Goal: Task Accomplishment & Management: Manage account settings

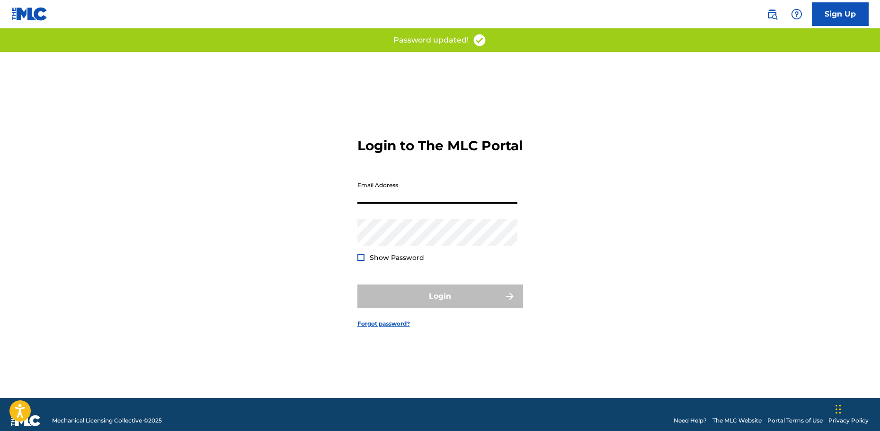
click at [394, 193] on input "Email Address" at bounding box center [437, 190] width 160 height 27
type input "[EMAIL_ADDRESS][DOMAIN_NAME]"
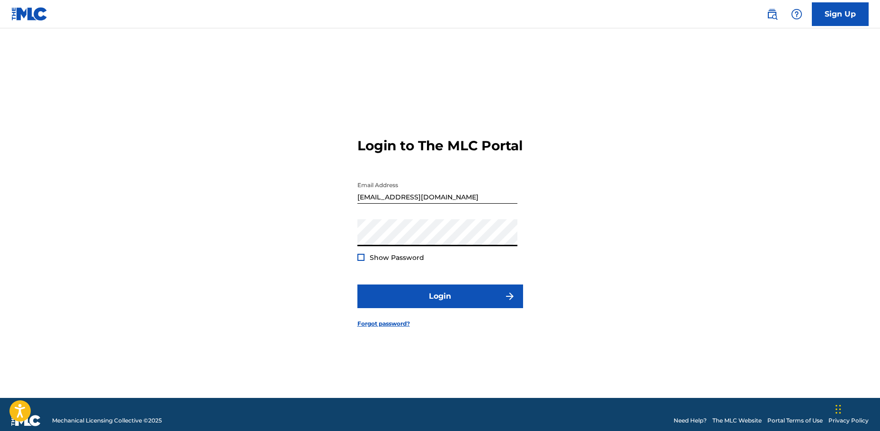
click at [357, 285] on button "Login" at bounding box center [440, 297] width 166 height 24
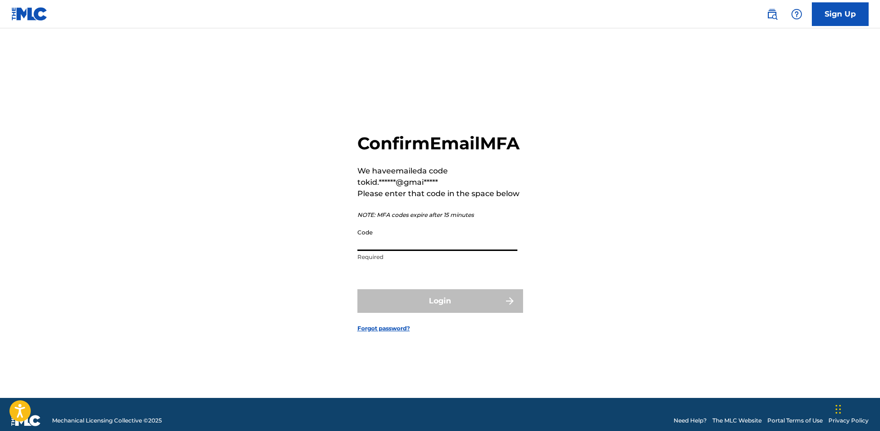
drag, startPoint x: 401, startPoint y: 224, endPoint x: 392, endPoint y: 250, distance: 27.5
click at [392, 250] on input "Code" at bounding box center [437, 237] width 160 height 27
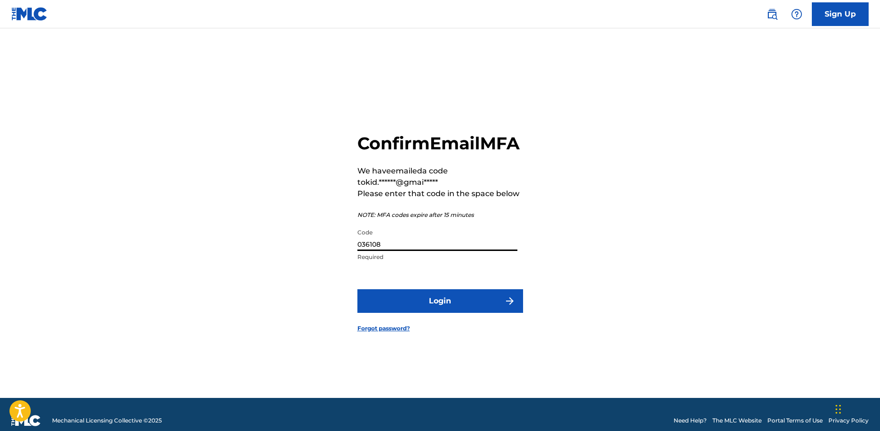
type input "036108"
click at [357, 290] on button "Login" at bounding box center [440, 302] width 166 height 24
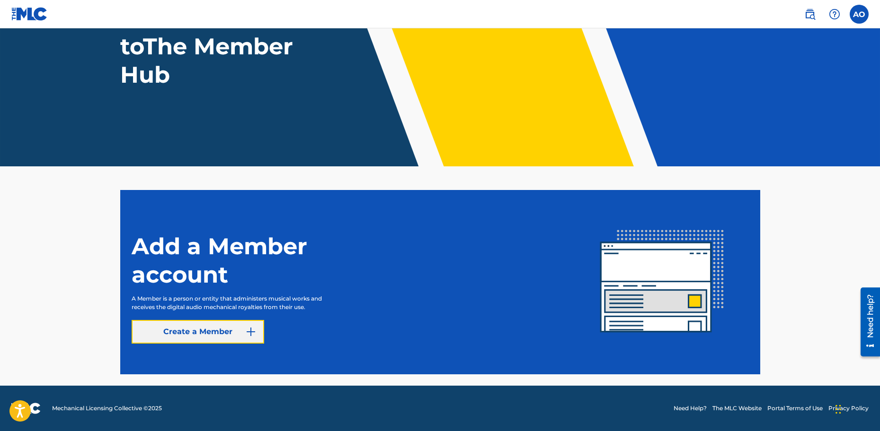
click at [246, 333] on img at bounding box center [250, 331] width 11 height 11
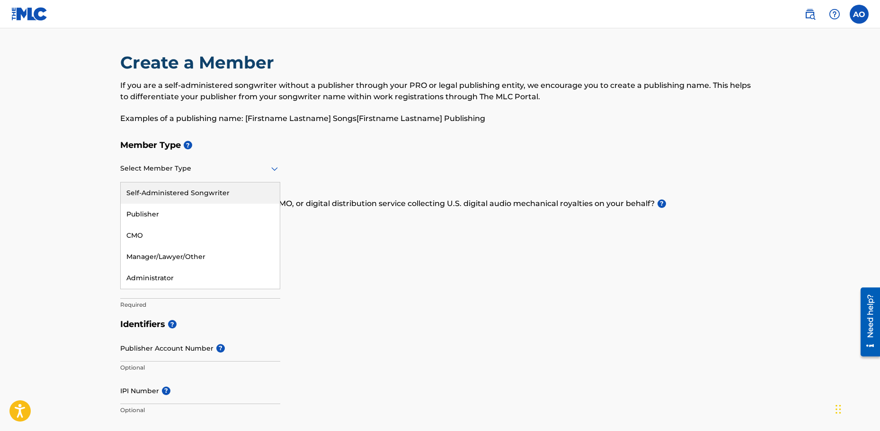
click at [186, 167] on div at bounding box center [200, 169] width 160 height 12
click at [178, 213] on div "Publisher" at bounding box center [200, 214] width 159 height 21
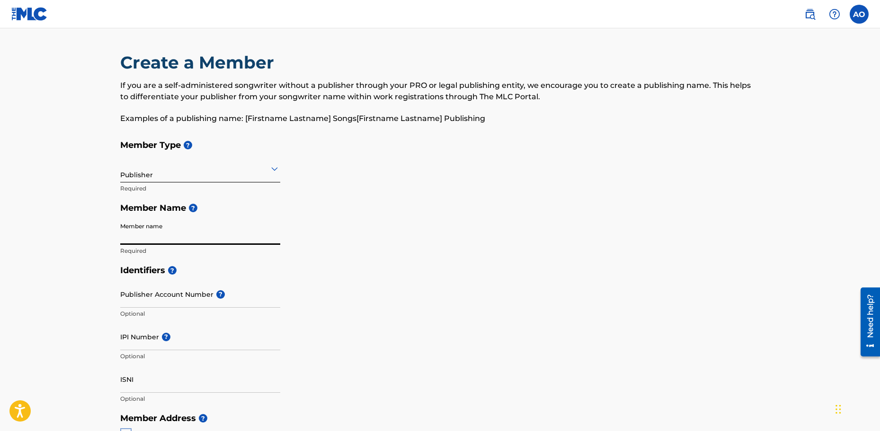
click at [159, 239] on input "Member name" at bounding box center [200, 231] width 160 height 27
type input "LottV"
click at [147, 291] on input "Publisher Account Number ?" at bounding box center [200, 294] width 160 height 27
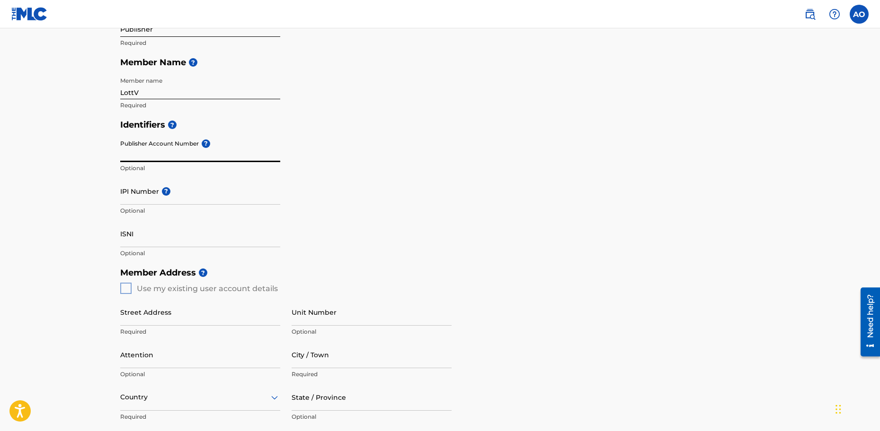
scroll to position [146, 0]
click at [125, 290] on div "Member Address ? Use my existing user account details Street Address Required U…" at bounding box center [440, 371] width 640 height 216
click at [145, 241] on input "ISNI" at bounding box center [200, 233] width 160 height 27
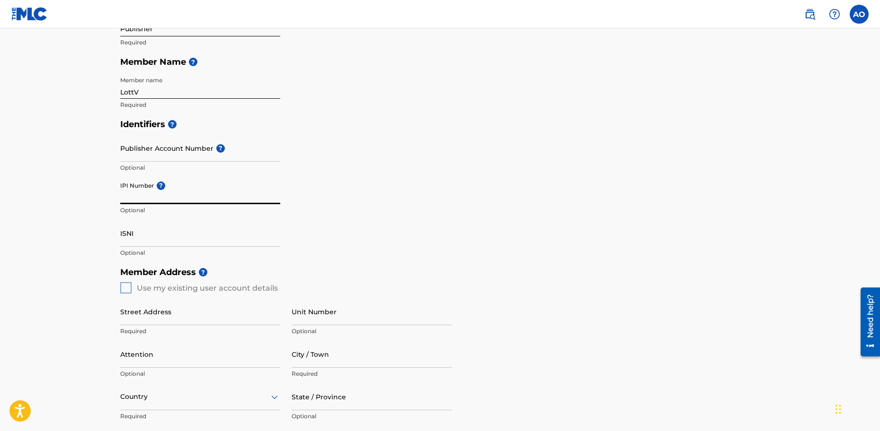
click at [148, 190] on input "IPI Number ?" at bounding box center [200, 190] width 160 height 27
click at [170, 195] on input "IPI Number ?" at bounding box center [200, 190] width 160 height 27
paste input "1283002979"
type input "1283002979"
click at [263, 236] on input "ISNI" at bounding box center [200, 233] width 160 height 27
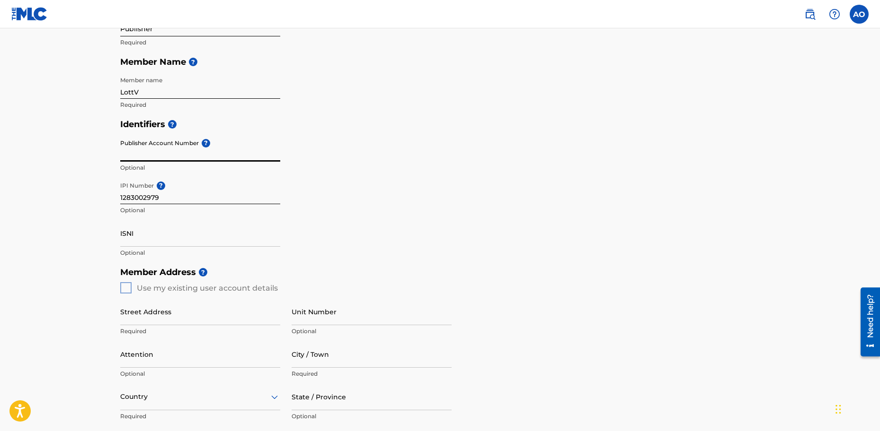
click at [222, 153] on input "Publisher Account Number ?" at bounding box center [200, 148] width 160 height 27
click at [318, 145] on div "Identifiers ? Publisher Account Number ? Optional IPI Number ? 1283002979 Optio…" at bounding box center [440, 188] width 640 height 148
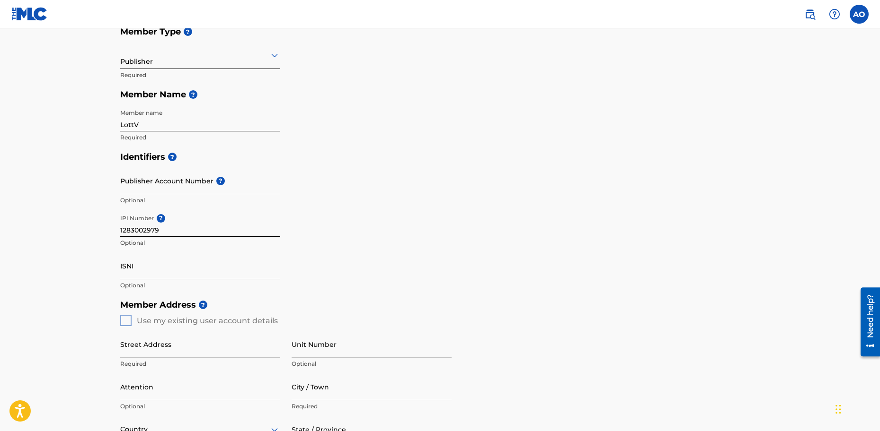
scroll to position [112, 0]
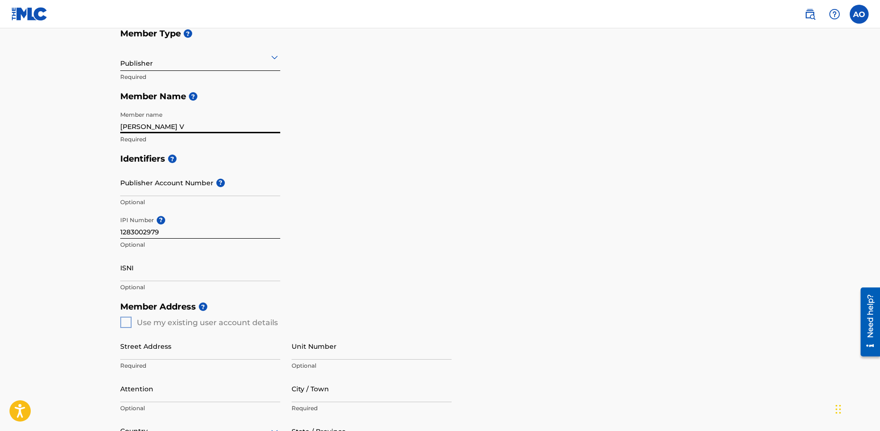
click at [133, 125] on input "[PERSON_NAME] V" at bounding box center [200, 119] width 160 height 27
click at [269, 117] on input "[PERSON_NAME] V" at bounding box center [200, 119] width 160 height 27
type input "[PERSON_NAME] V"
click at [253, 158] on h5 "Identifiers ?" at bounding box center [440, 159] width 640 height 20
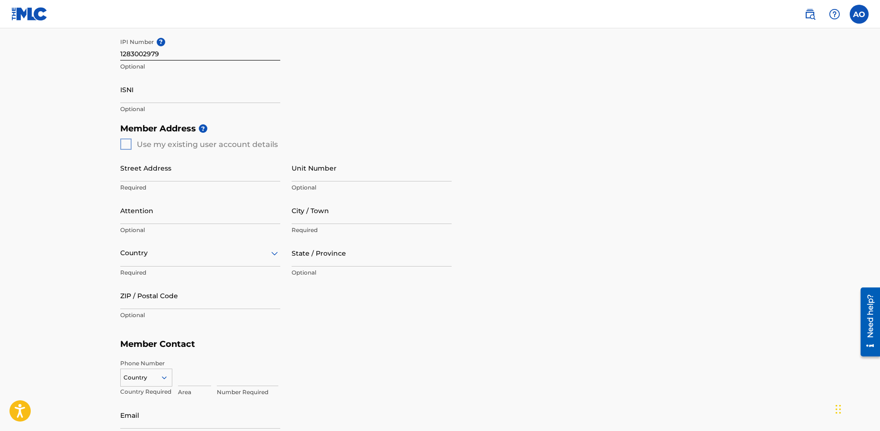
scroll to position [291, 0]
click at [124, 141] on div "Member Address ? Use my existing user account details Street Address Required U…" at bounding box center [440, 226] width 640 height 216
click at [130, 169] on input "Street Address" at bounding box center [200, 167] width 160 height 27
type input "14185"
click at [143, 216] on input "Attention" at bounding box center [200, 209] width 160 height 27
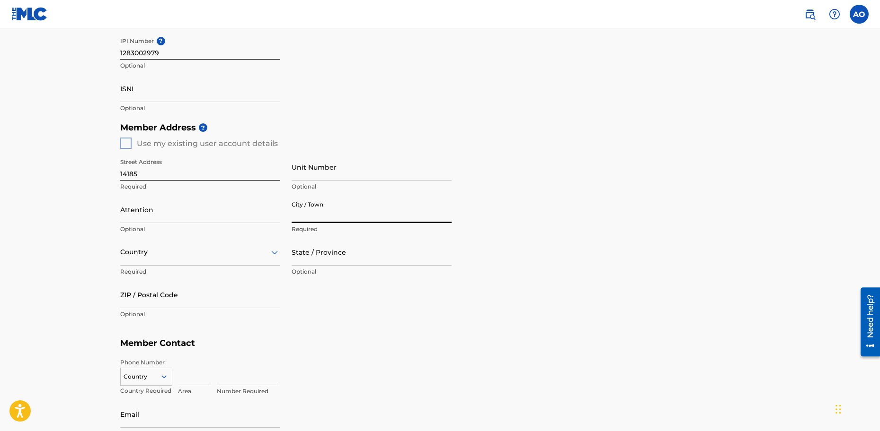
click at [334, 215] on input "City / Town" at bounding box center [371, 209] width 160 height 27
type input "[GEOGRAPHIC_DATA]"
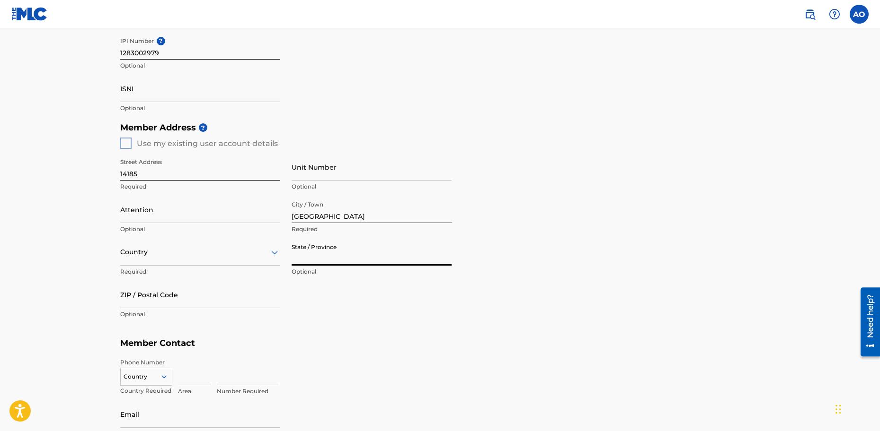
click at [320, 256] on input "State / Province" at bounding box center [371, 252] width 160 height 27
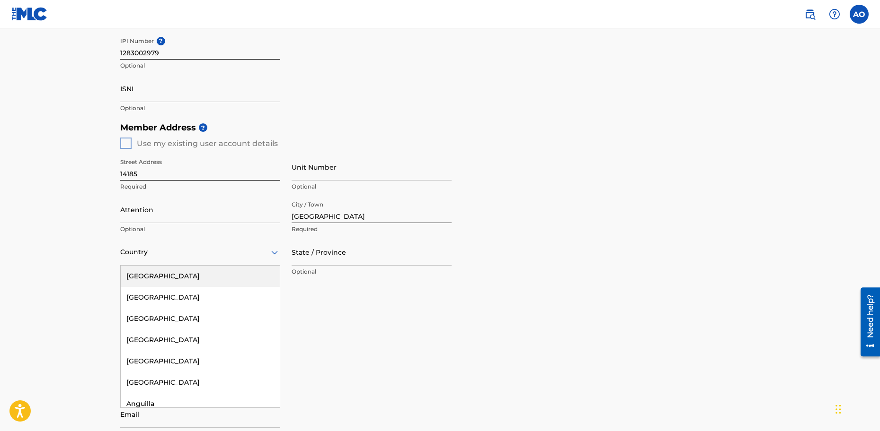
click at [193, 255] on div at bounding box center [200, 252] width 160 height 12
click at [178, 272] on div "[GEOGRAPHIC_DATA]" at bounding box center [200, 276] width 159 height 21
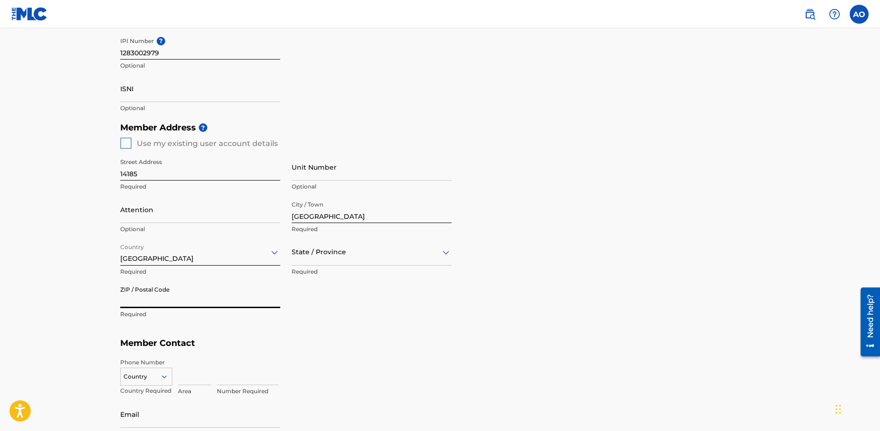
click at [154, 300] on input "ZIP / Postal Code" at bounding box center [200, 295] width 160 height 27
type input "33183"
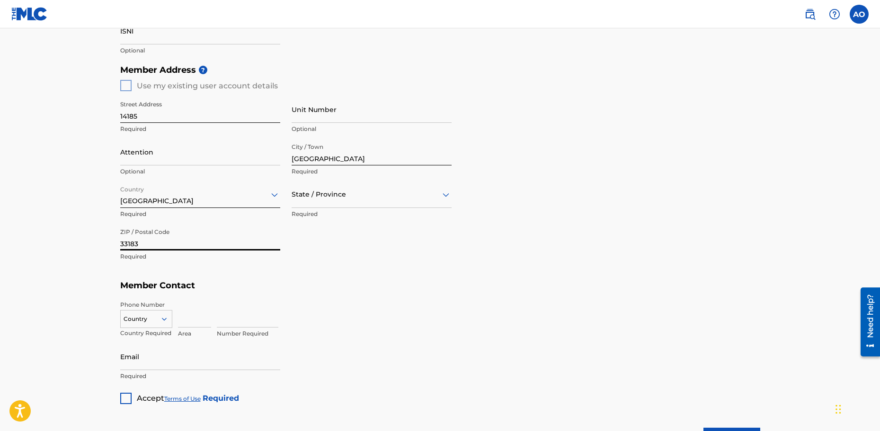
scroll to position [349, 0]
click at [185, 317] on input at bounding box center [194, 313] width 33 height 27
type input "786"
click at [231, 317] on input at bounding box center [248, 313] width 62 height 27
type input "6422372"
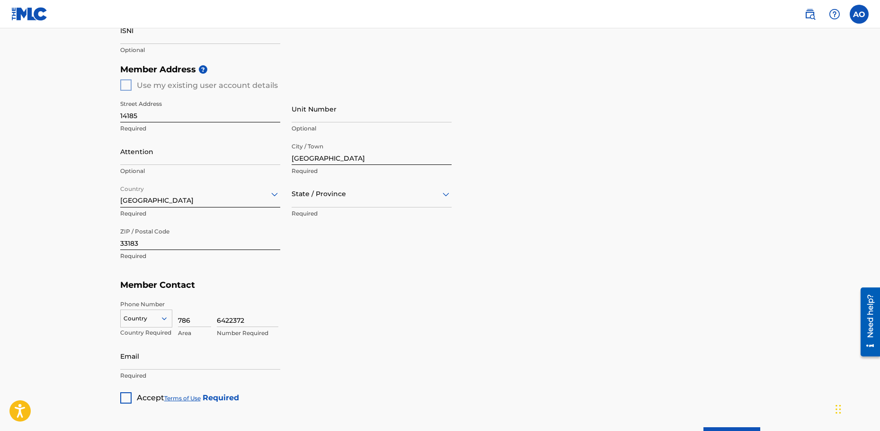
scroll to position [384, 0]
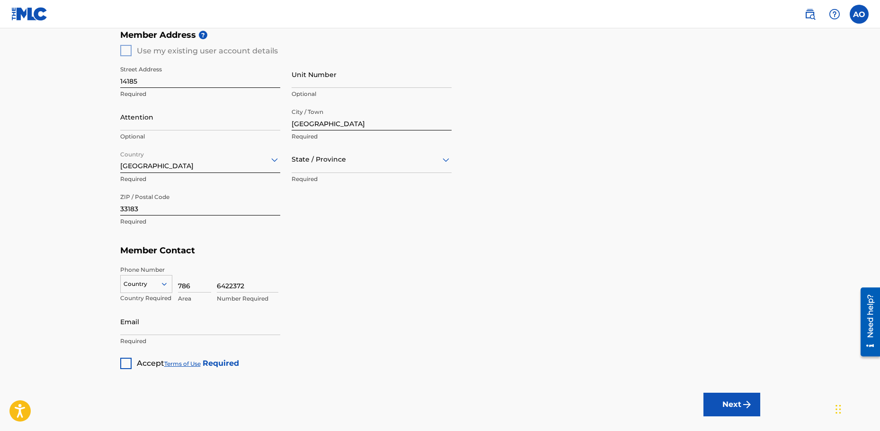
click at [144, 290] on div "Country" at bounding box center [146, 282] width 52 height 14
click at [141, 304] on div "US, [GEOGRAPHIC_DATA] +1" at bounding box center [146, 308] width 51 height 37
click at [140, 325] on input "Email" at bounding box center [200, 321] width 160 height 27
type input "[EMAIL_ADDRESS][DOMAIN_NAME]"
click at [127, 362] on div at bounding box center [125, 363] width 11 height 11
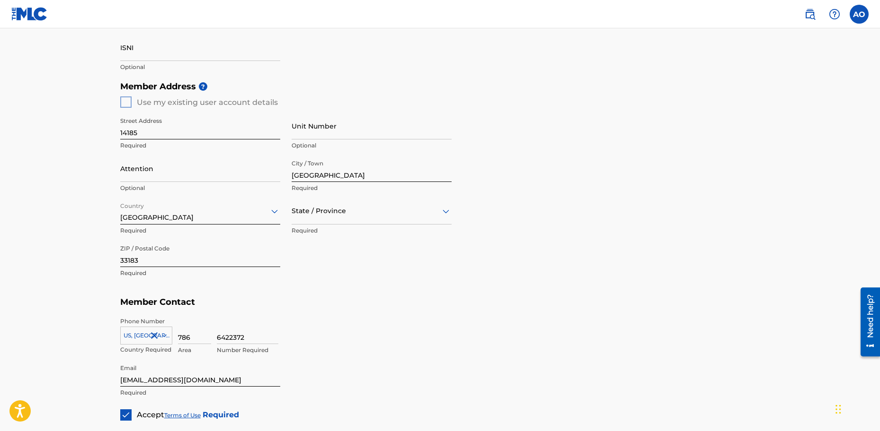
scroll to position [438, 0]
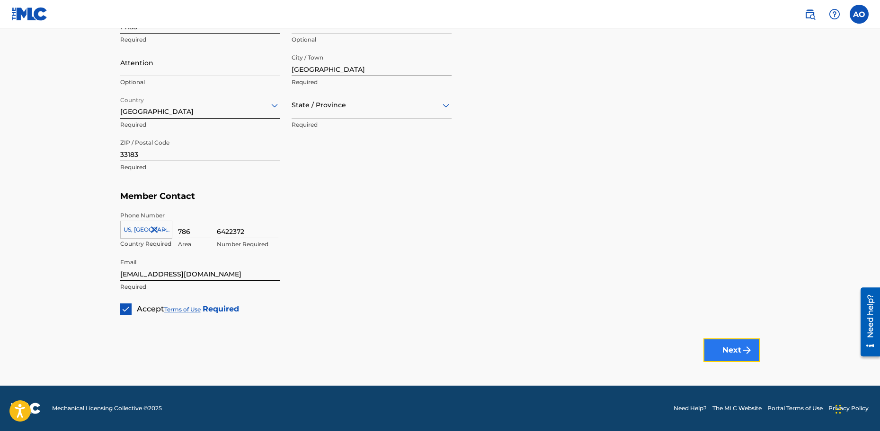
click at [740, 359] on button "Next" at bounding box center [731, 351] width 57 height 24
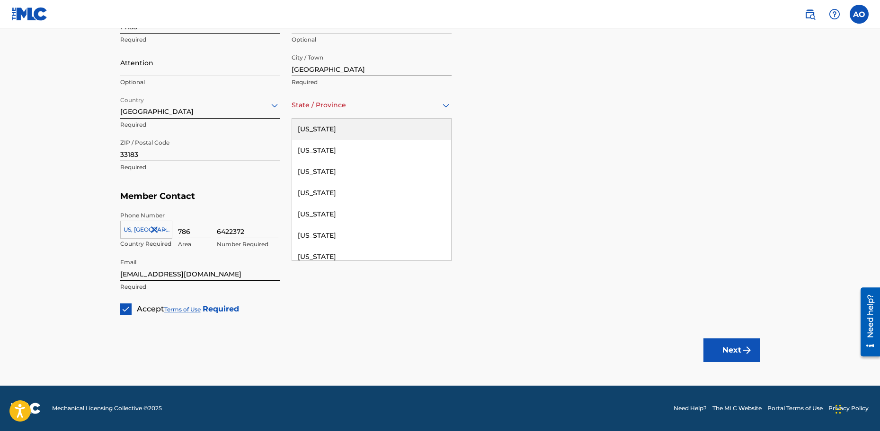
click at [333, 114] on div "State / Province" at bounding box center [371, 105] width 160 height 27
type input "f"
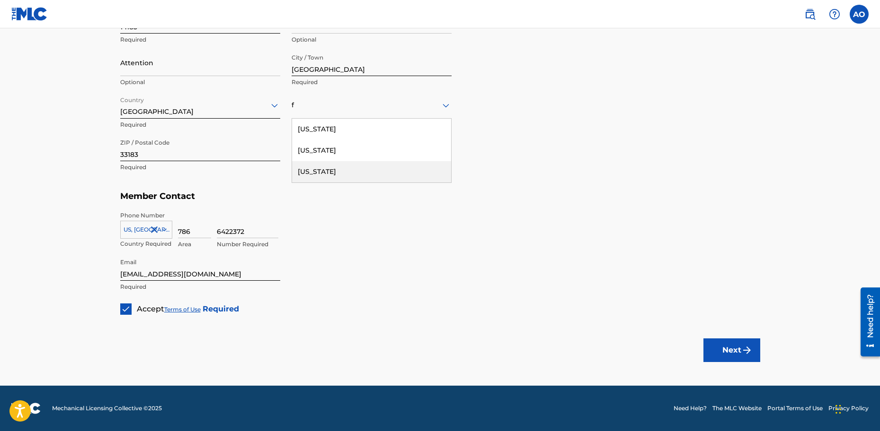
click at [317, 170] on div "[US_STATE]" at bounding box center [371, 171] width 159 height 21
click at [737, 362] on div "Next" at bounding box center [731, 350] width 57 height 71
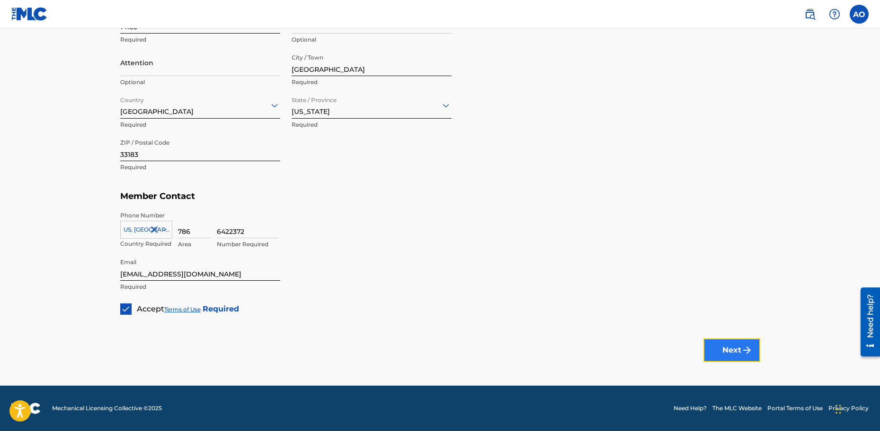
click at [715, 346] on button "Next" at bounding box center [731, 351] width 57 height 24
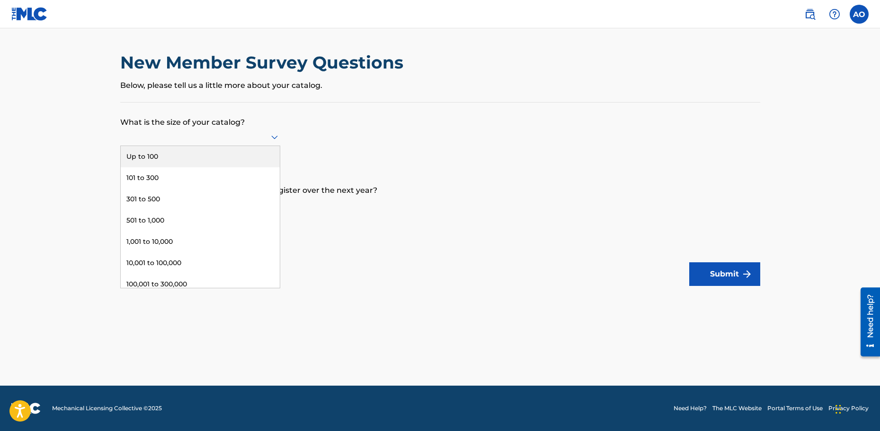
click at [204, 139] on div at bounding box center [200, 137] width 160 height 12
click at [157, 163] on div "Up to 100" at bounding box center [200, 156] width 159 height 21
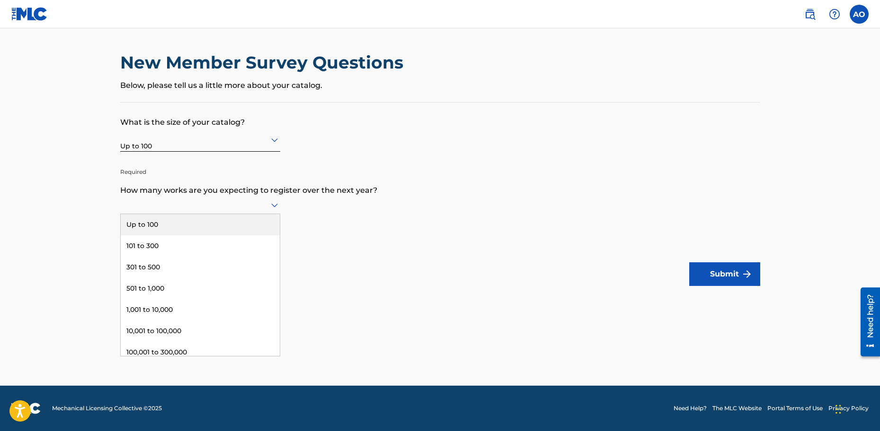
click at [154, 201] on div at bounding box center [200, 205] width 160 height 12
click at [176, 222] on div "Up to 100" at bounding box center [200, 224] width 159 height 21
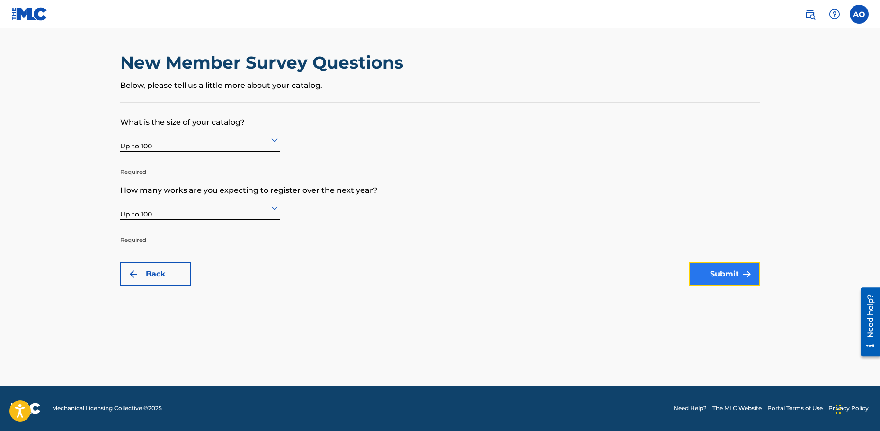
click at [739, 270] on button "Submit" at bounding box center [724, 275] width 71 height 24
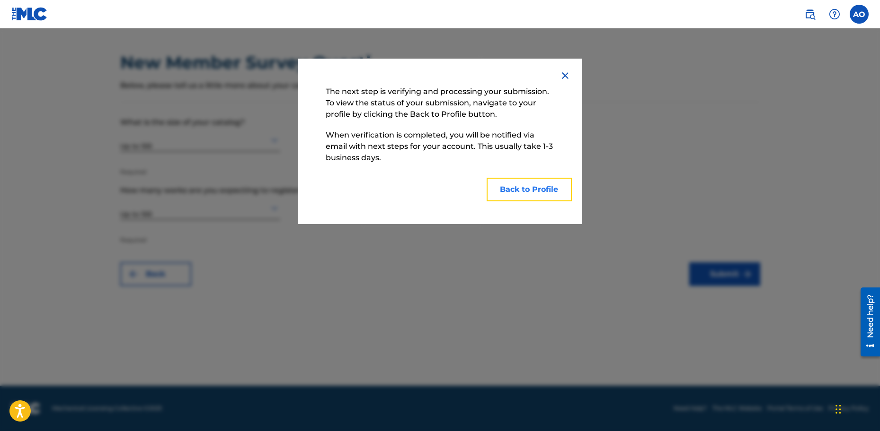
click at [510, 193] on button "Back to Profile" at bounding box center [528, 190] width 85 height 24
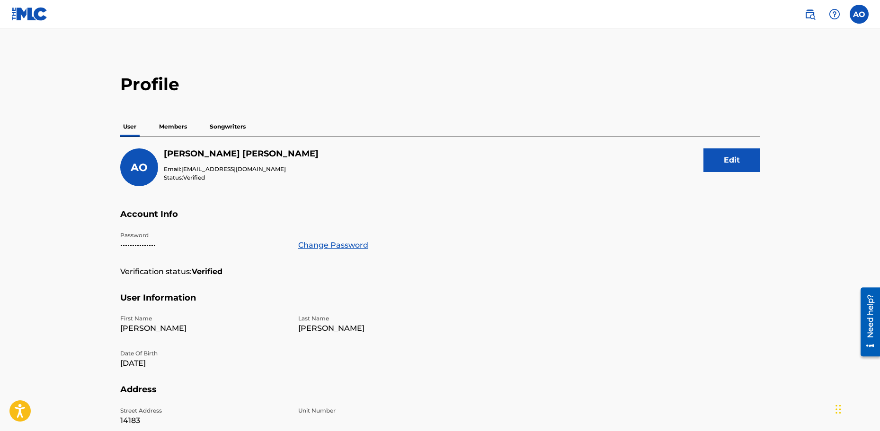
click at [185, 124] on p "Members" at bounding box center [173, 127] width 34 height 20
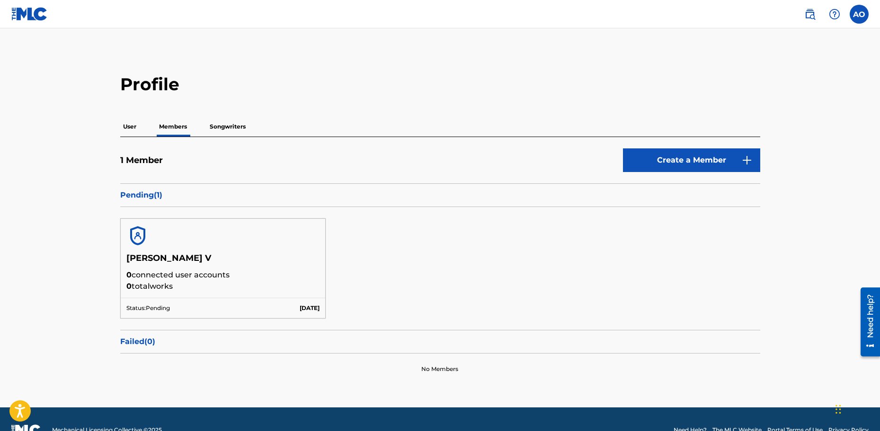
click at [216, 122] on p "Songwriters" at bounding box center [228, 127] width 42 height 20
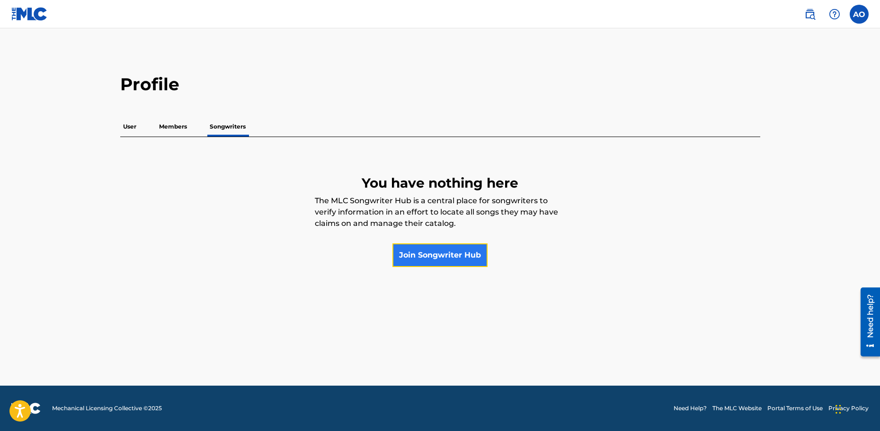
click at [427, 250] on link "Join Songwriter Hub" at bounding box center [439, 256] width 95 height 24
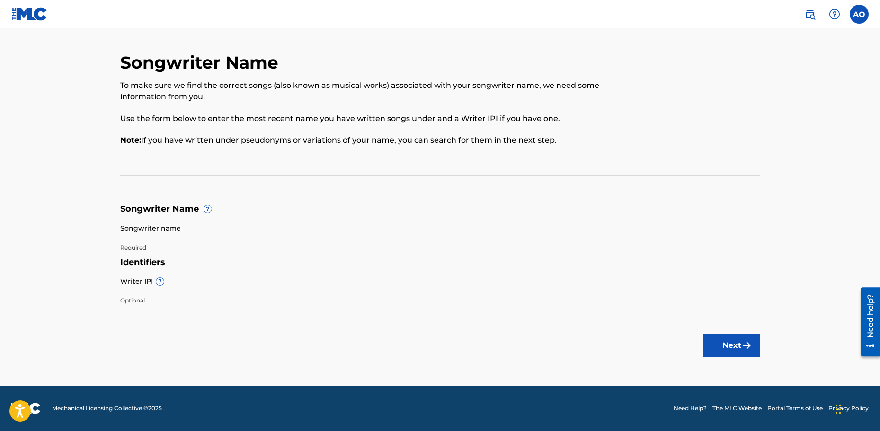
click at [184, 238] on input "Songwriter name" at bounding box center [200, 228] width 160 height 27
type input "[PERSON_NAME]"
click at [143, 291] on input "Writer IPI ?" at bounding box center [200, 281] width 160 height 27
click at [174, 284] on input "Writer IPI ?" at bounding box center [200, 281] width 160 height 27
paste input "1018068874"
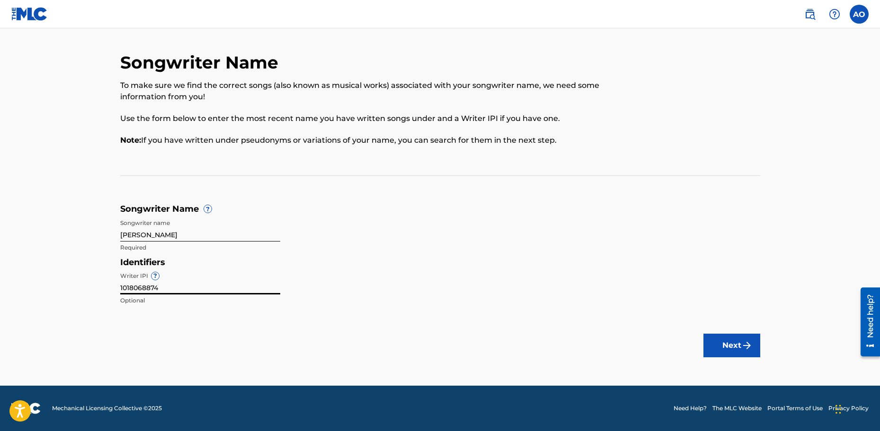
type input "1018068874"
click at [267, 309] on div "Writer IPI ? 1018068874 Optional" at bounding box center [200, 289] width 160 height 43
click at [731, 350] on button "Next" at bounding box center [731, 346] width 57 height 24
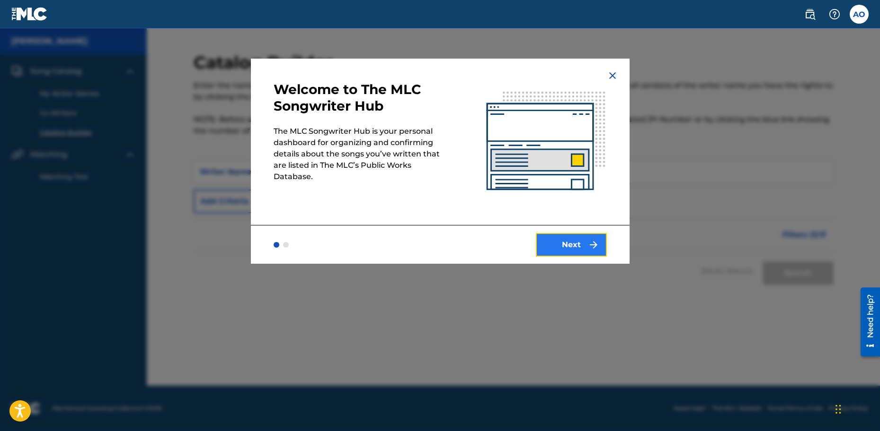
click at [572, 248] on button "Next" at bounding box center [571, 245] width 71 height 24
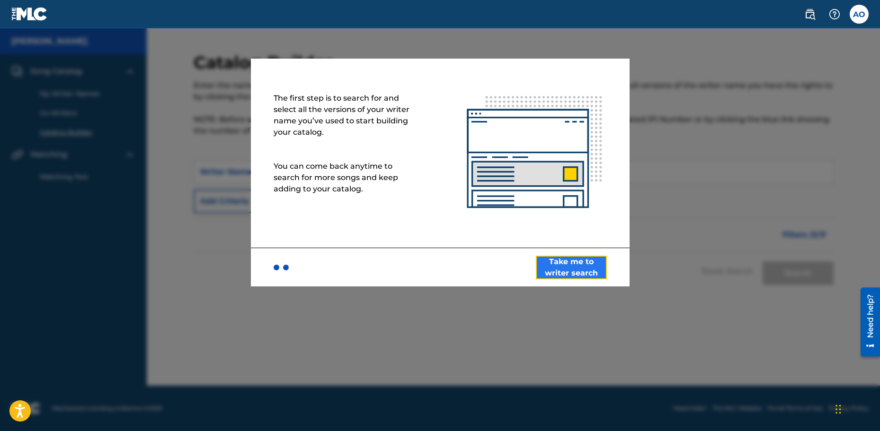
click at [569, 268] on button "Take me to writer search" at bounding box center [571, 268] width 71 height 24
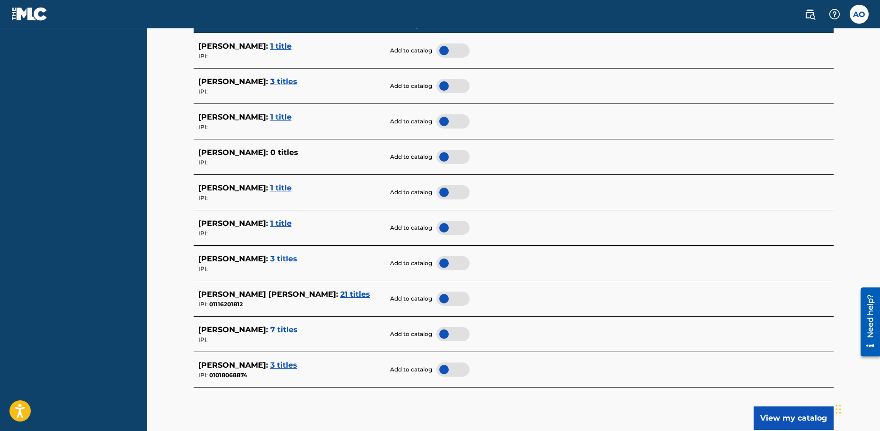
scroll to position [288, 0]
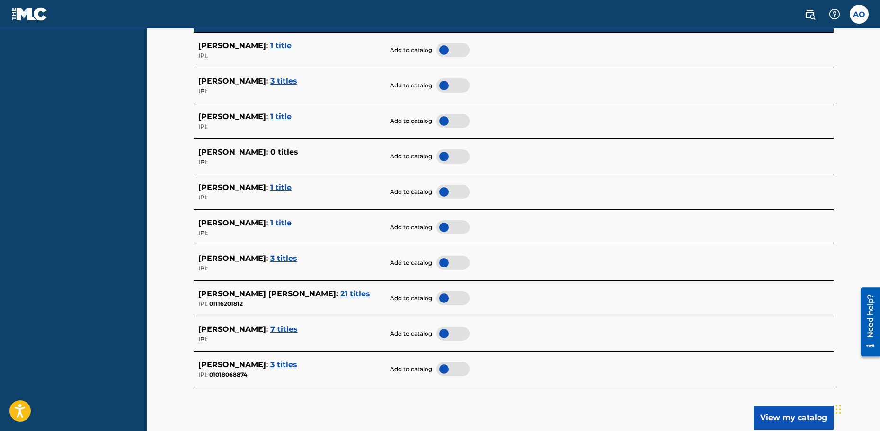
click at [294, 330] on span "7 titles" at bounding box center [283, 329] width 27 height 9
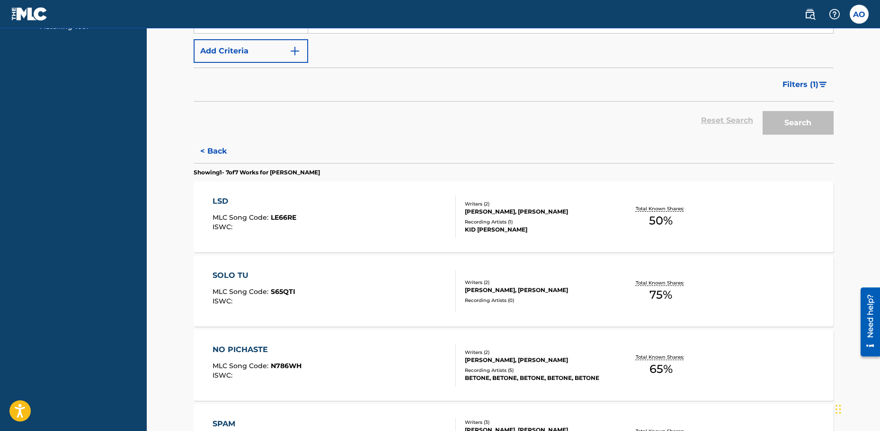
scroll to position [0, 0]
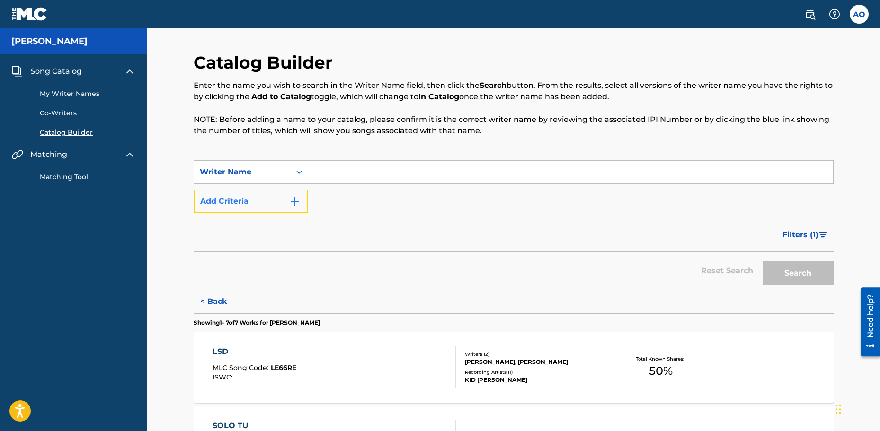
click at [293, 194] on button "Add Criteria" at bounding box center [251, 202] width 114 height 24
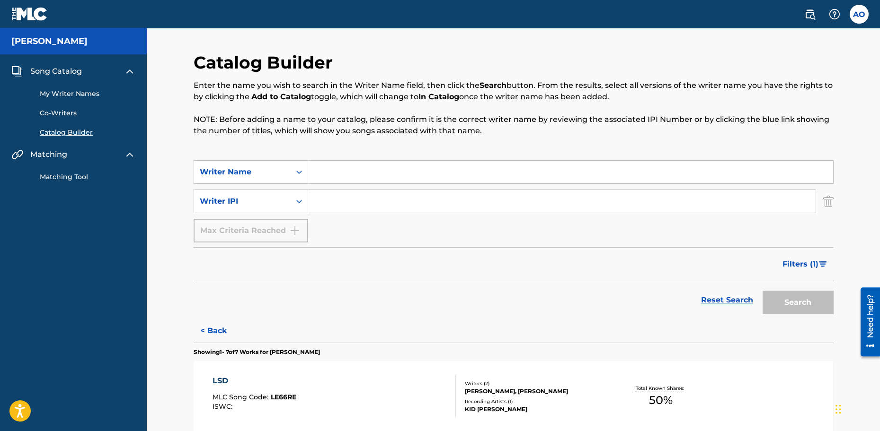
click at [337, 200] on input "Search Form" at bounding box center [561, 201] width 507 height 23
click at [303, 174] on icon "Search Form" at bounding box center [298, 171] width 9 height 9
click at [336, 176] on input "Search Form" at bounding box center [570, 172] width 525 height 23
type input "[PERSON_NAME]"
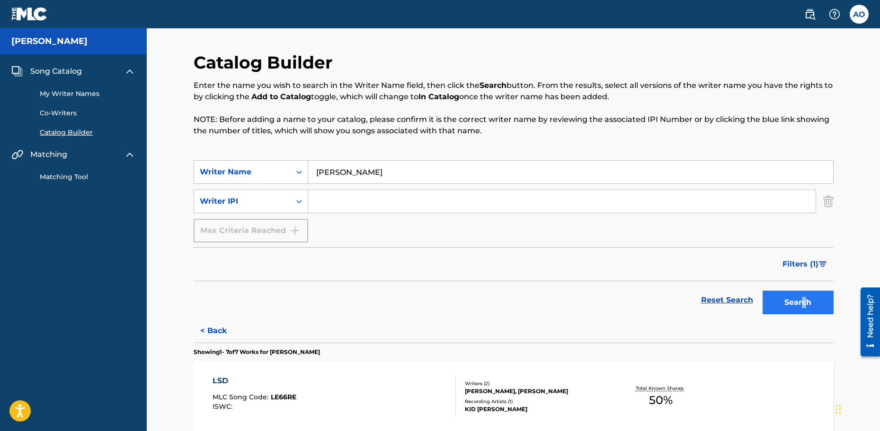
click at [803, 311] on div "Search" at bounding box center [795, 301] width 76 height 38
click at [803, 311] on button "Search" at bounding box center [797, 303] width 71 height 24
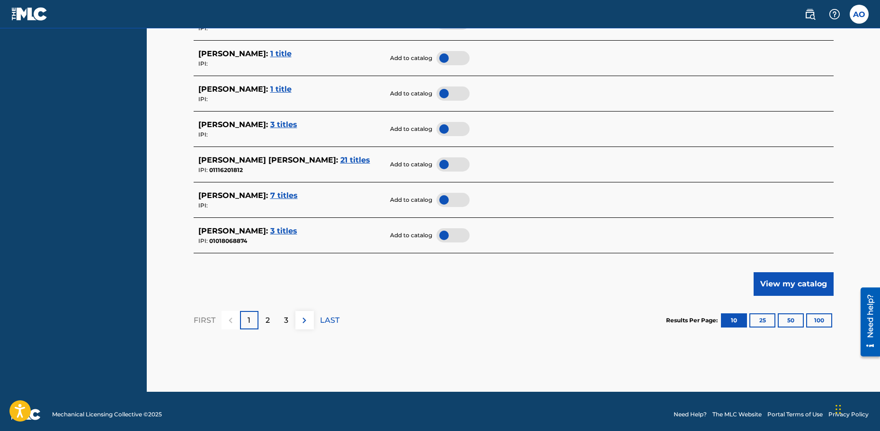
scroll to position [452, 0]
click at [286, 229] on span "3 titles" at bounding box center [283, 230] width 27 height 9
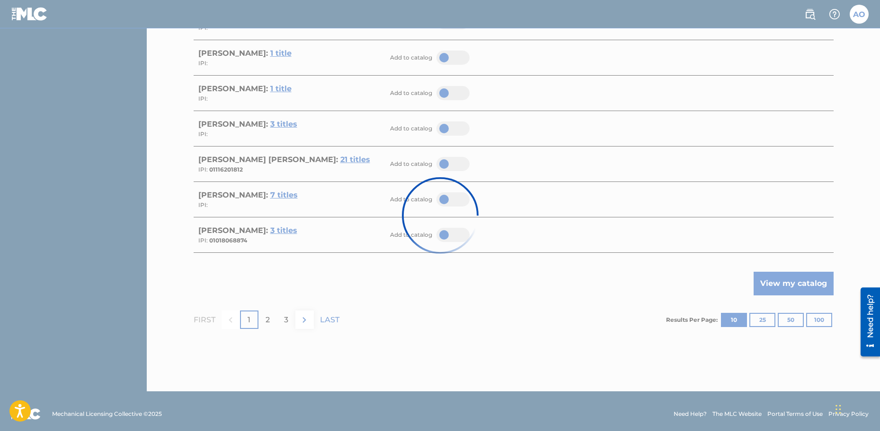
scroll to position [239, 0]
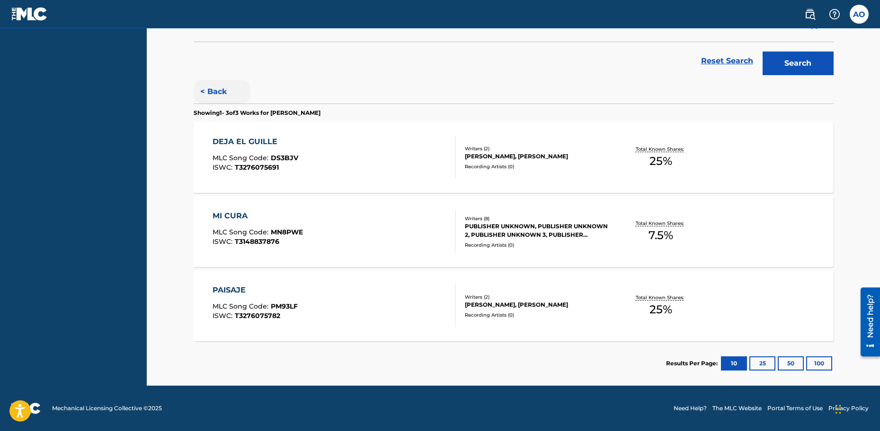
click at [219, 97] on button "< Back" at bounding box center [222, 92] width 57 height 24
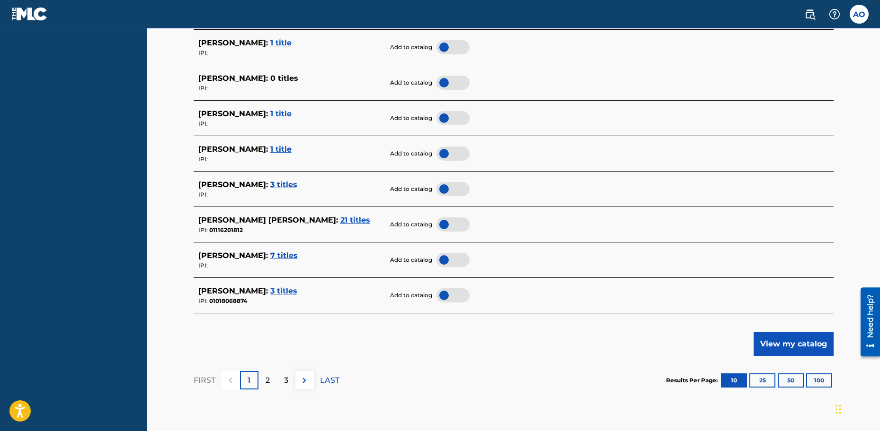
scroll to position [393, 0]
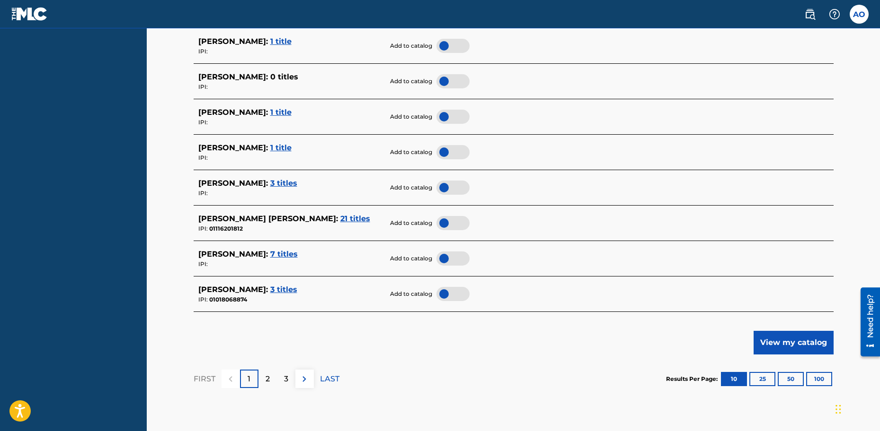
click at [443, 260] on div at bounding box center [452, 259] width 33 height 14
click at [451, 294] on div at bounding box center [452, 294] width 33 height 14
click at [267, 380] on p "2" at bounding box center [267, 379] width 4 height 11
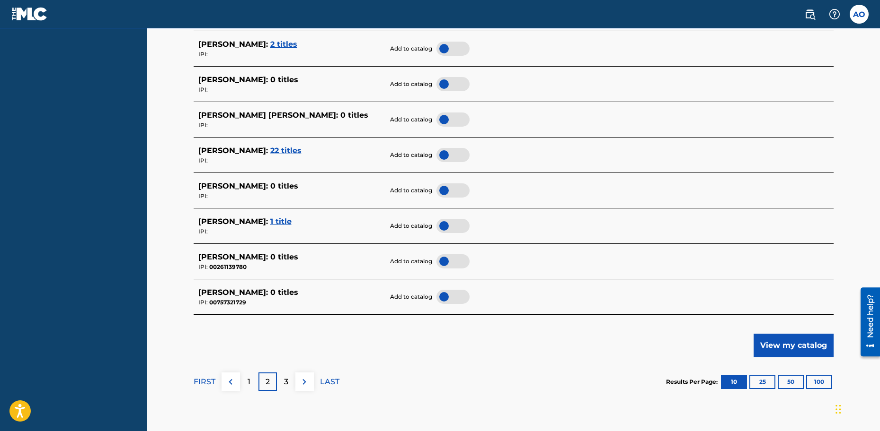
scroll to position [390, 0]
click at [287, 383] on p "3" at bounding box center [286, 381] width 4 height 11
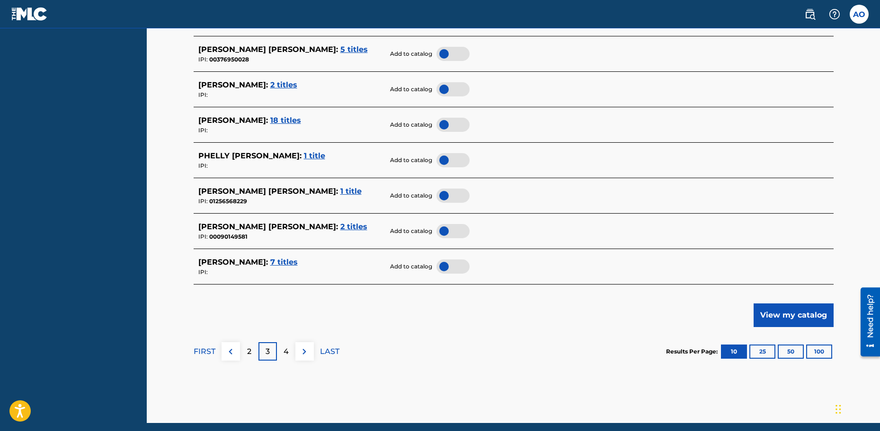
scroll to position [421, 0]
click at [285, 345] on div "4" at bounding box center [286, 351] width 18 height 18
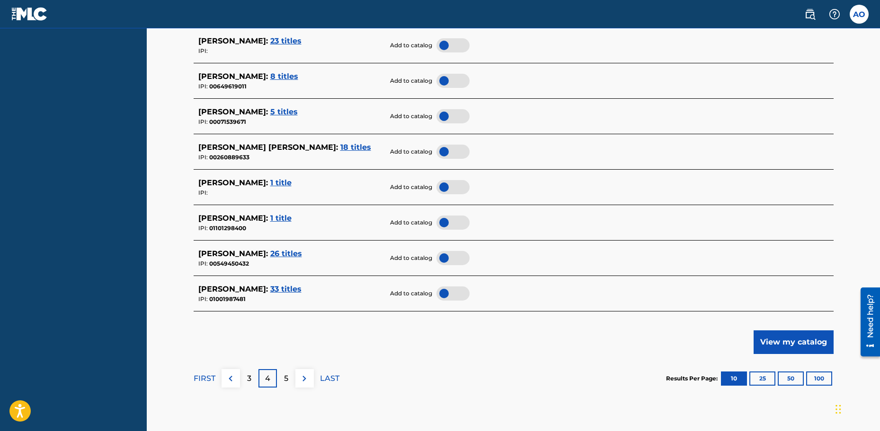
scroll to position [394, 0]
click at [819, 380] on button "100" at bounding box center [819, 378] width 26 height 14
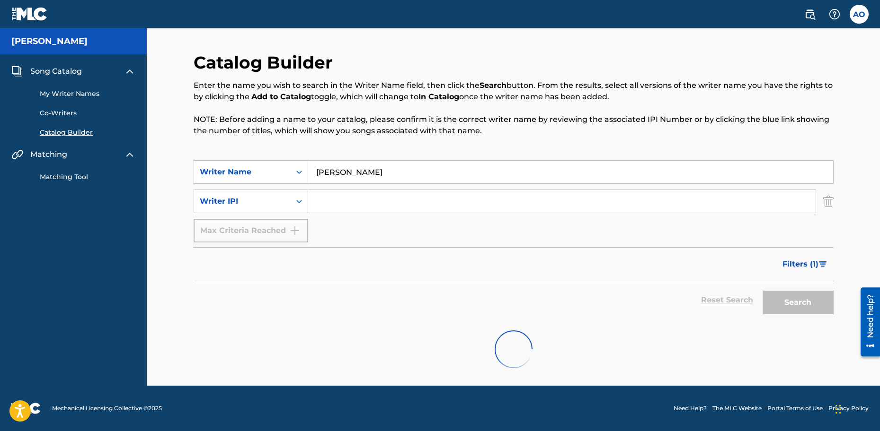
scroll to position [0, 0]
click at [342, 205] on input "Search Form" at bounding box center [561, 201] width 507 height 23
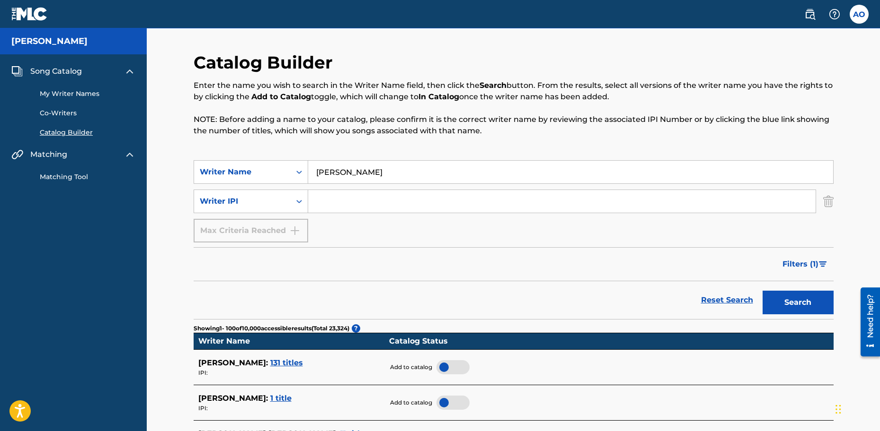
paste input "1018068874"
click at [762, 291] on button "Search" at bounding box center [797, 303] width 71 height 24
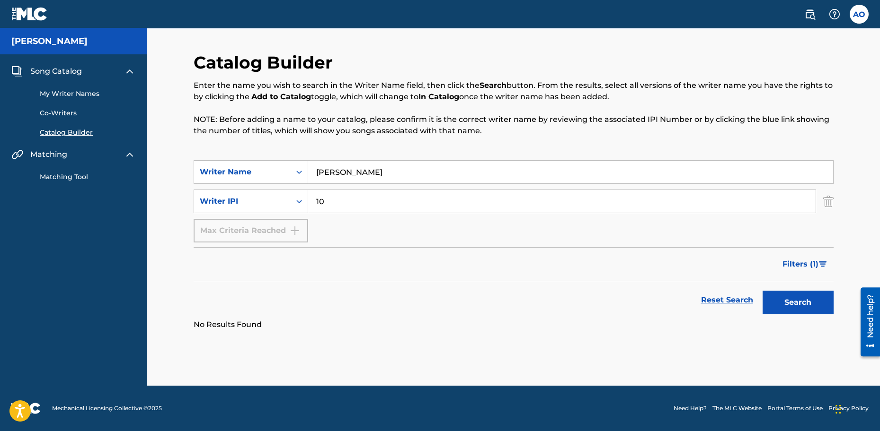
type input "1"
click at [785, 296] on button "Search" at bounding box center [797, 303] width 71 height 24
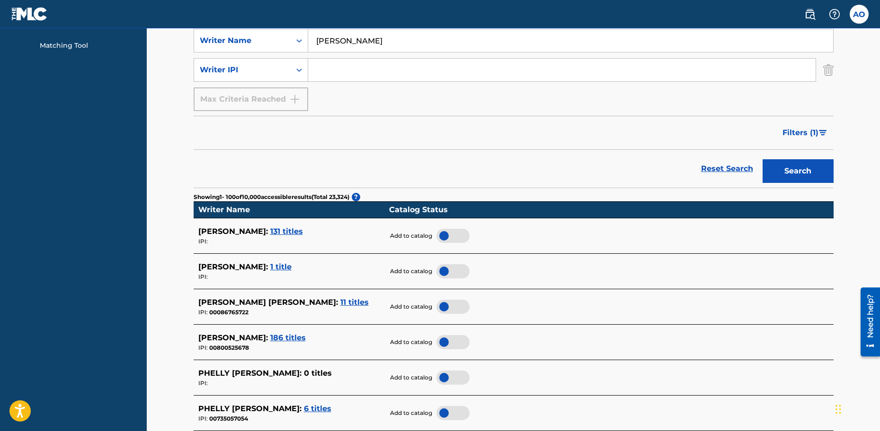
scroll to position [132, 0]
click at [270, 232] on span "131 titles" at bounding box center [286, 231] width 33 height 9
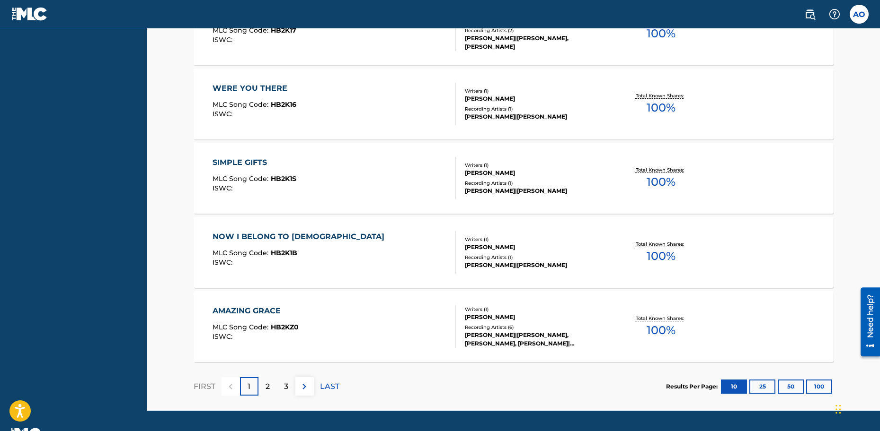
scroll to position [764, 0]
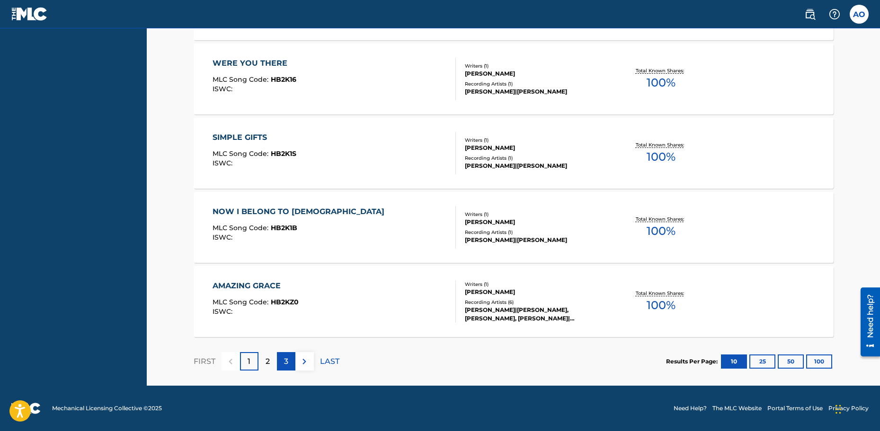
click at [284, 355] on div "3" at bounding box center [286, 361] width 18 height 18
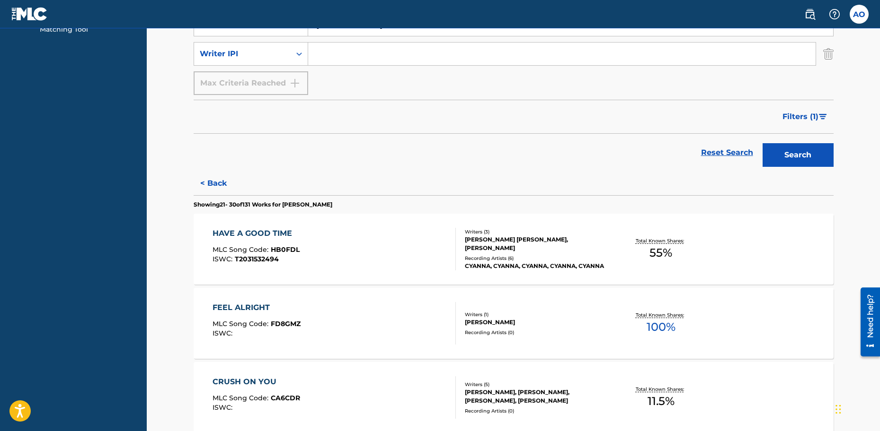
scroll to position [0, 0]
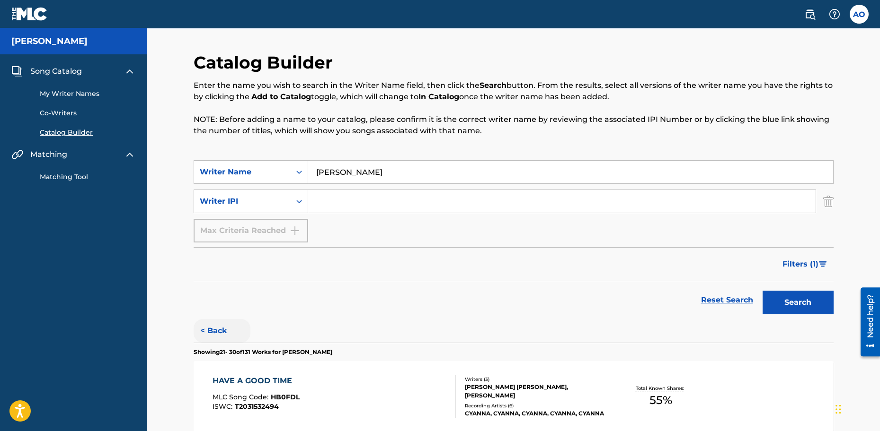
click at [208, 330] on button "< Back" at bounding box center [222, 331] width 57 height 24
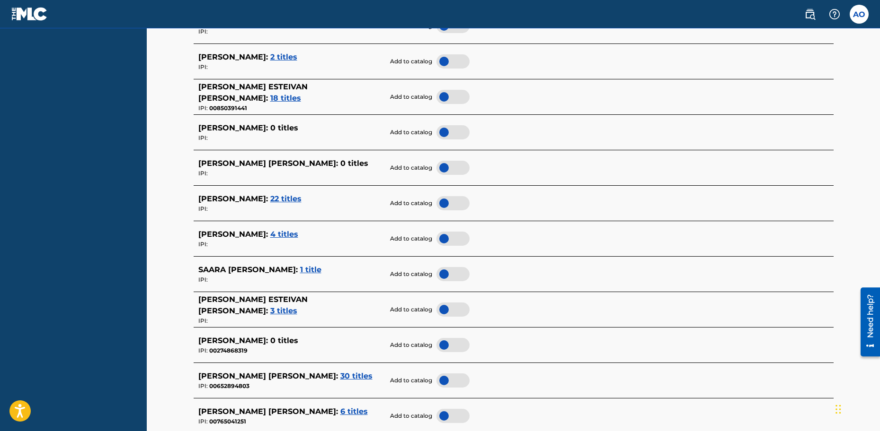
scroll to position [1123, 0]
click at [296, 231] on span "4 titles" at bounding box center [284, 233] width 28 height 9
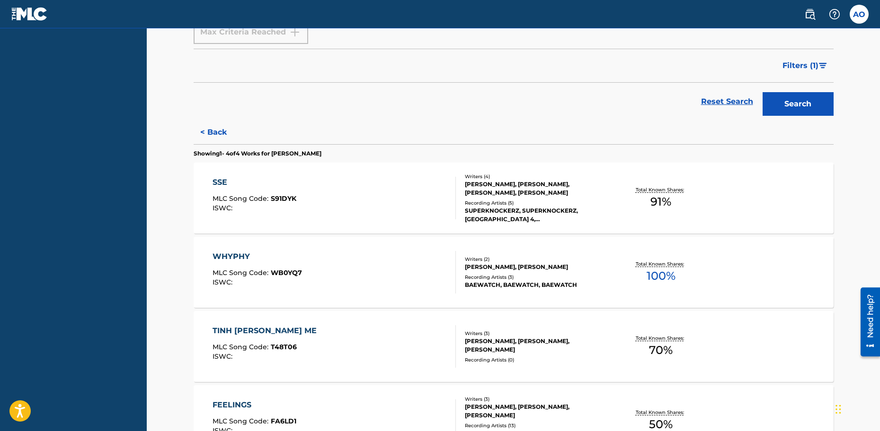
scroll to position [198, 0]
click at [214, 134] on button "< Back" at bounding box center [222, 133] width 57 height 24
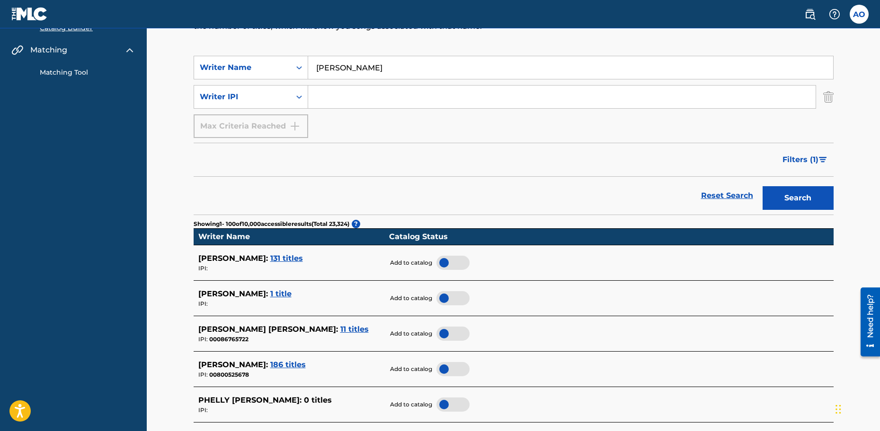
scroll to position [0, 0]
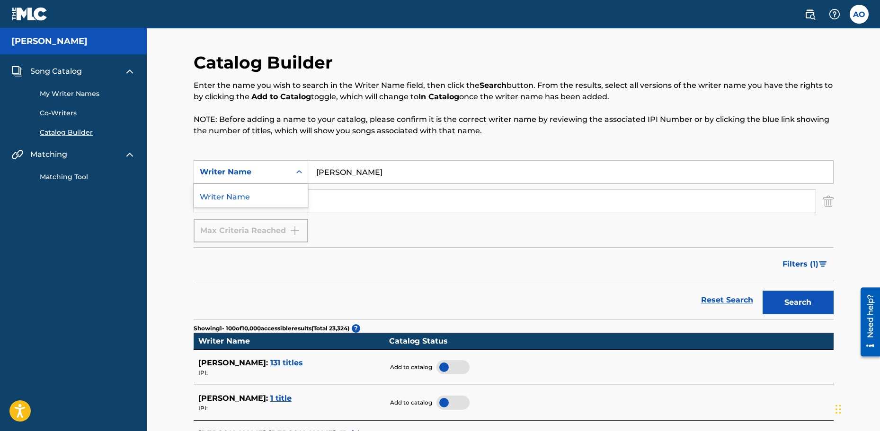
click at [274, 167] on div "Writer Name" at bounding box center [242, 172] width 85 height 11
click at [246, 200] on div "Writer Name" at bounding box center [251, 196] width 114 height 24
click at [276, 164] on div "Writer Name" at bounding box center [242, 172] width 97 height 18
click at [336, 186] on div "SearchWithCriteriac99d909f-b2bc-4e98-845b-8a8ecc3be284 1 result available. Use …" at bounding box center [514, 201] width 640 height 82
click at [326, 165] on input "Search Form" at bounding box center [570, 172] width 525 height 23
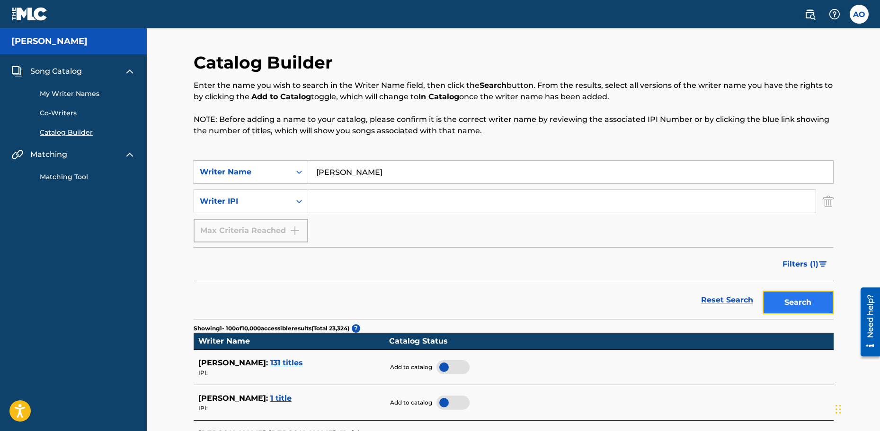
click at [802, 309] on button "Search" at bounding box center [797, 303] width 71 height 24
click at [355, 175] on input "[PERSON_NAME]" at bounding box center [570, 172] width 525 height 23
click at [349, 173] on input "[PERSON_NAME]" at bounding box center [570, 172] width 525 height 23
type input "[PERSON_NAME]"
click at [809, 291] on button "Search" at bounding box center [797, 303] width 71 height 24
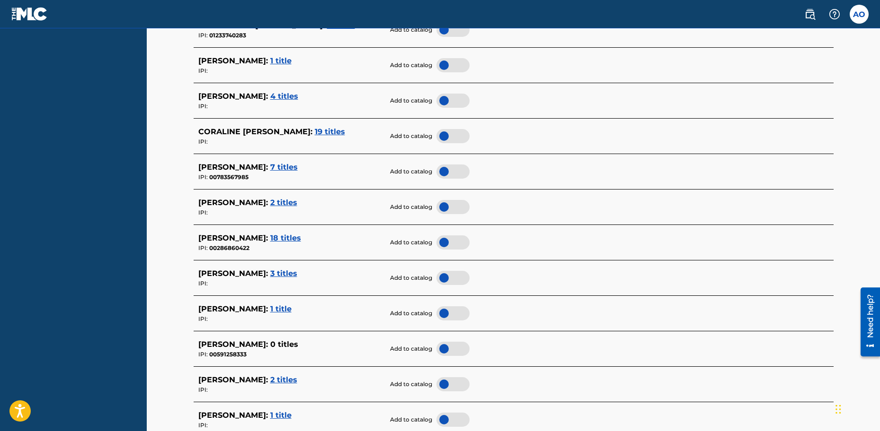
scroll to position [2762, 0]
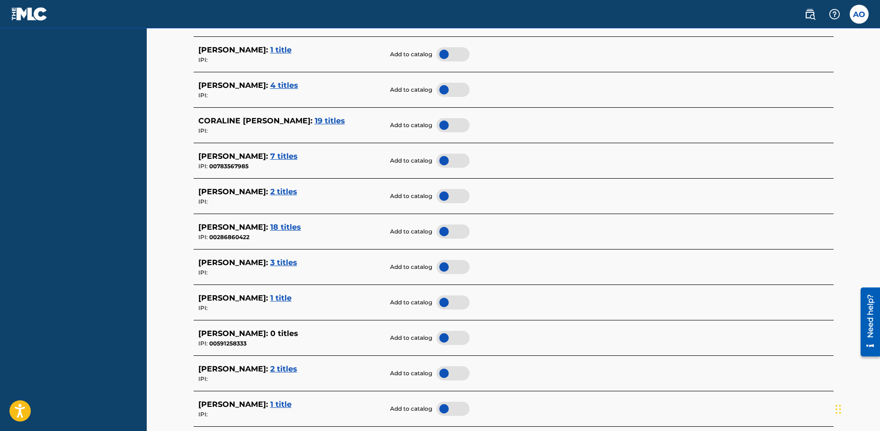
click at [274, 192] on span "2 titles" at bounding box center [283, 191] width 27 height 9
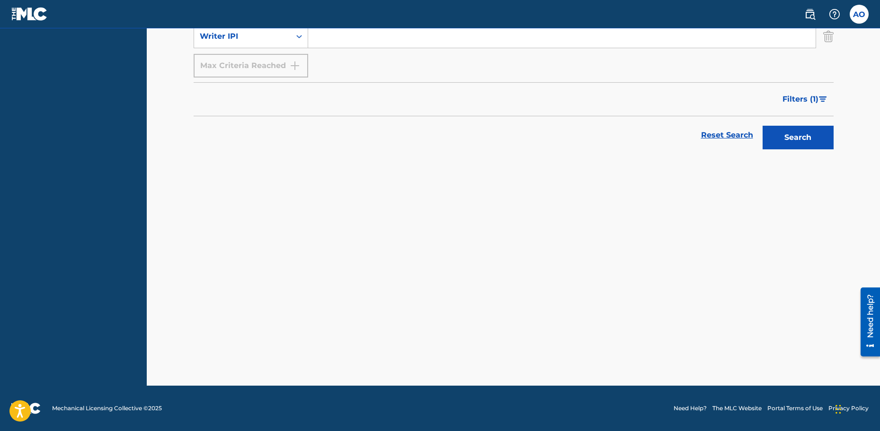
scroll to position [165, 0]
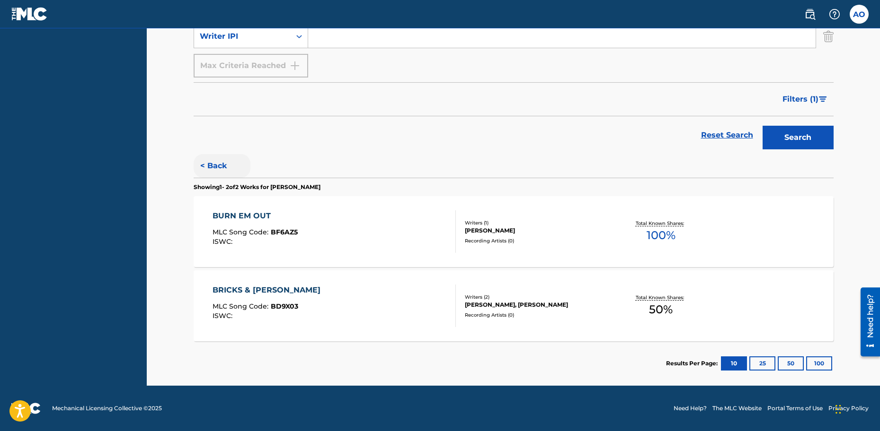
click at [211, 164] on button "< Back" at bounding box center [222, 166] width 57 height 24
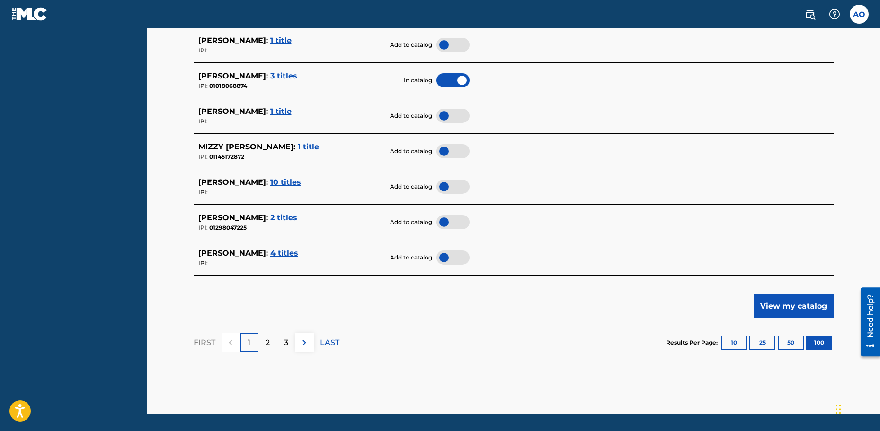
scroll to position [3625, 0]
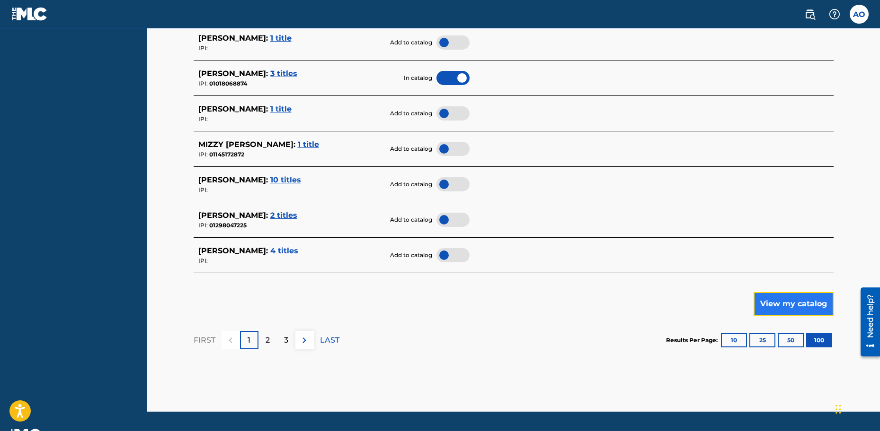
click at [786, 305] on button "View my catalog" at bounding box center [793, 304] width 80 height 24
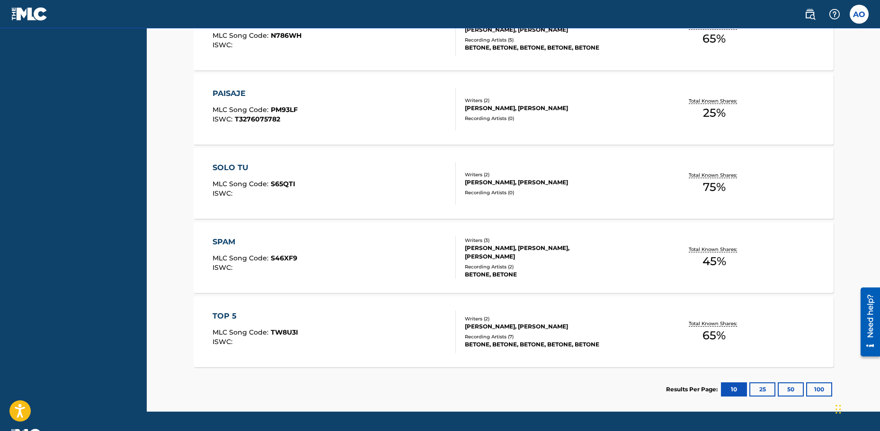
scroll to position [768, 0]
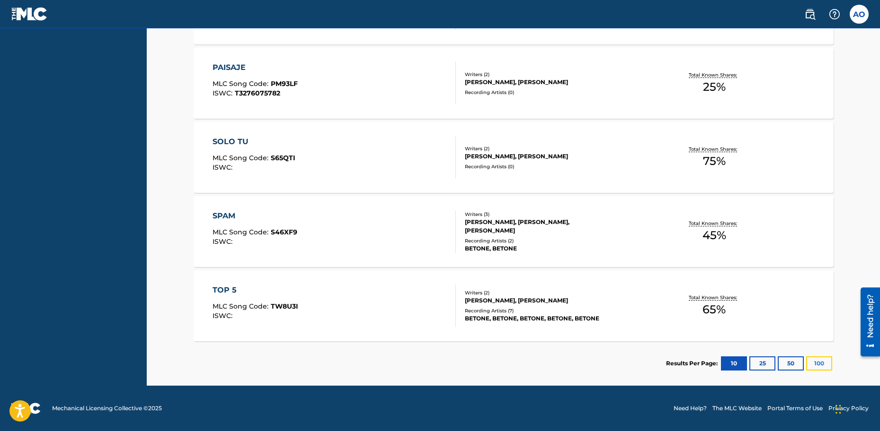
click at [812, 359] on button "100" at bounding box center [819, 364] width 26 height 14
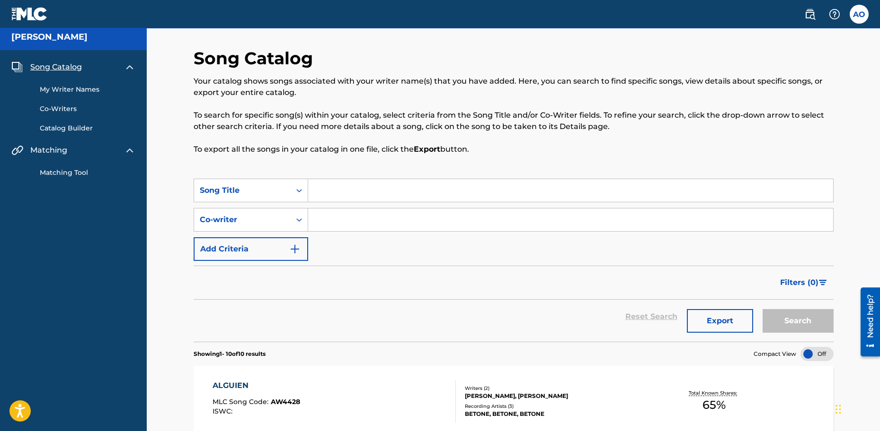
scroll to position [0, 0]
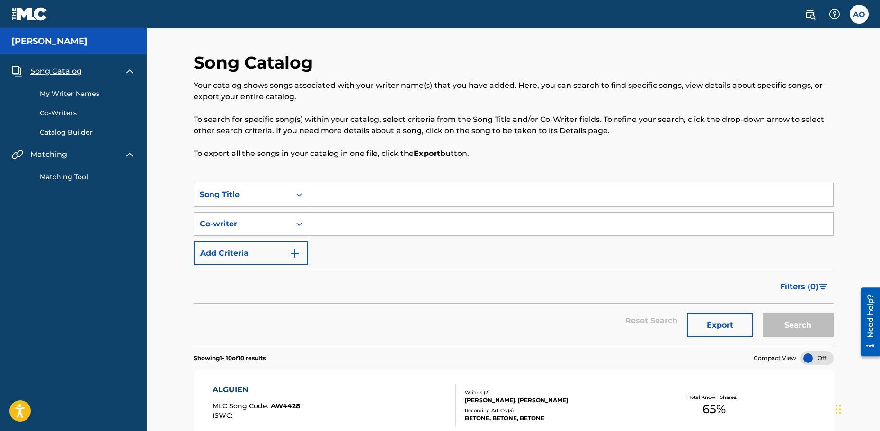
click at [334, 201] on input "Search Form" at bounding box center [570, 195] width 525 height 23
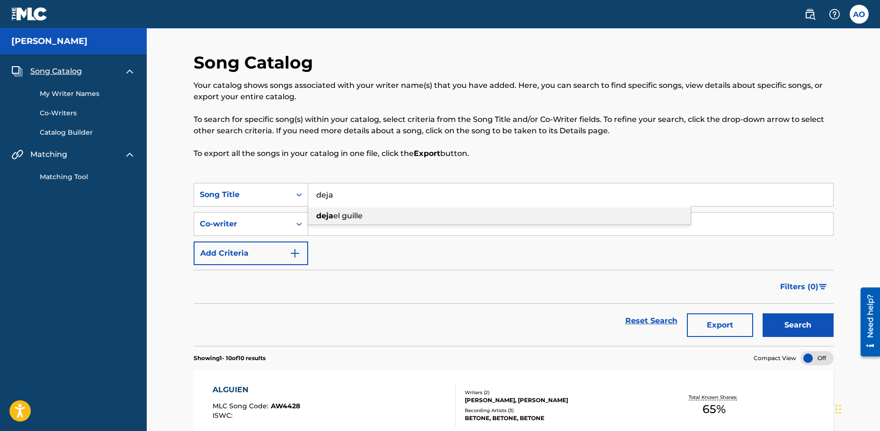
click at [355, 215] on span "el guille" at bounding box center [347, 215] width 29 height 9
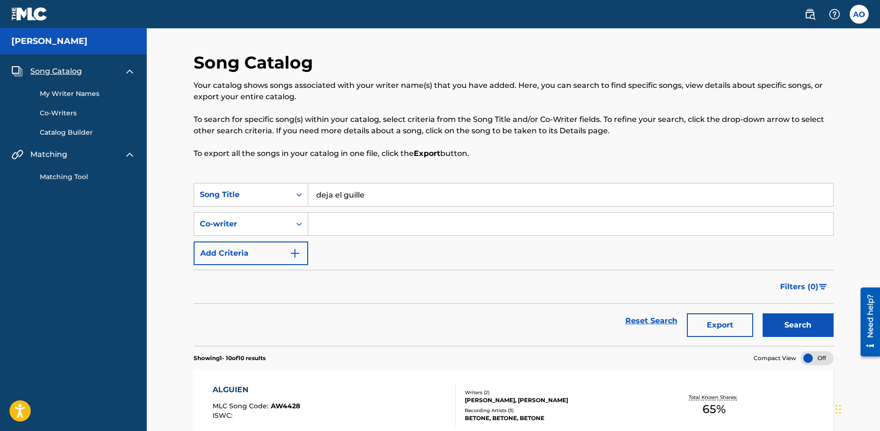
click at [369, 199] on input "deja el guille" at bounding box center [570, 195] width 525 height 23
type input "la receta"
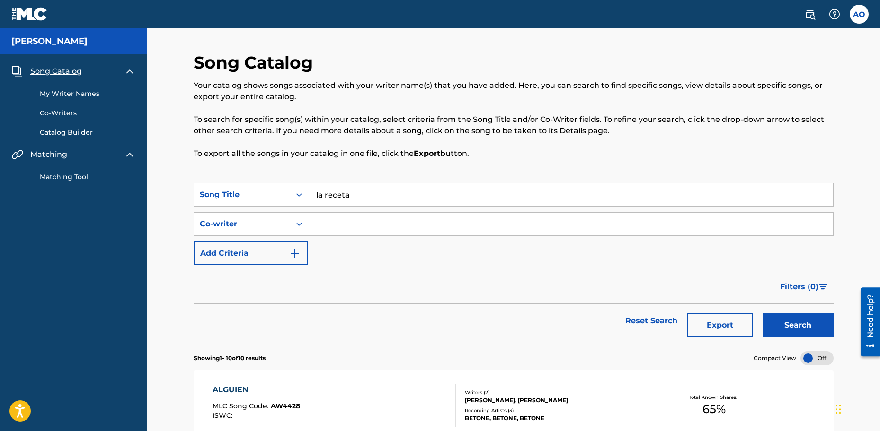
click at [762, 314] on button "Search" at bounding box center [797, 326] width 71 height 24
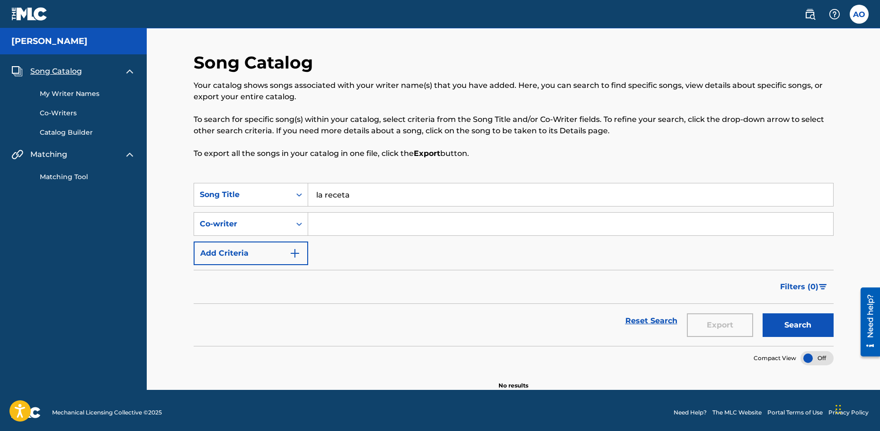
scroll to position [4, 0]
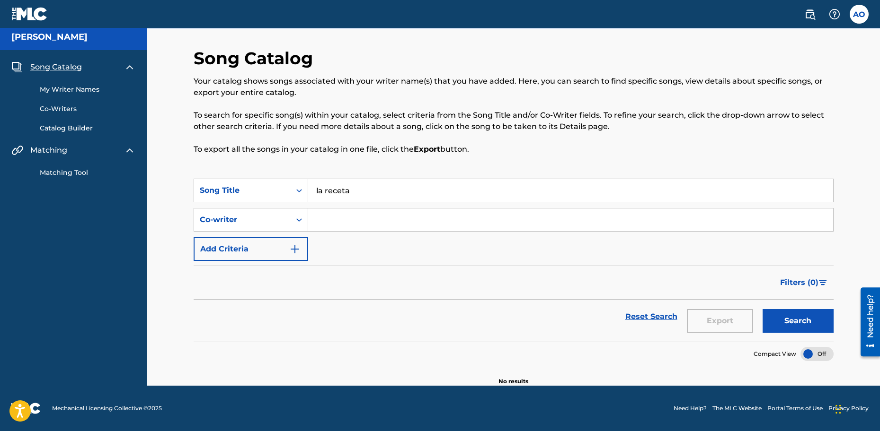
click at [66, 124] on link "Catalog Builder" at bounding box center [88, 128] width 96 height 10
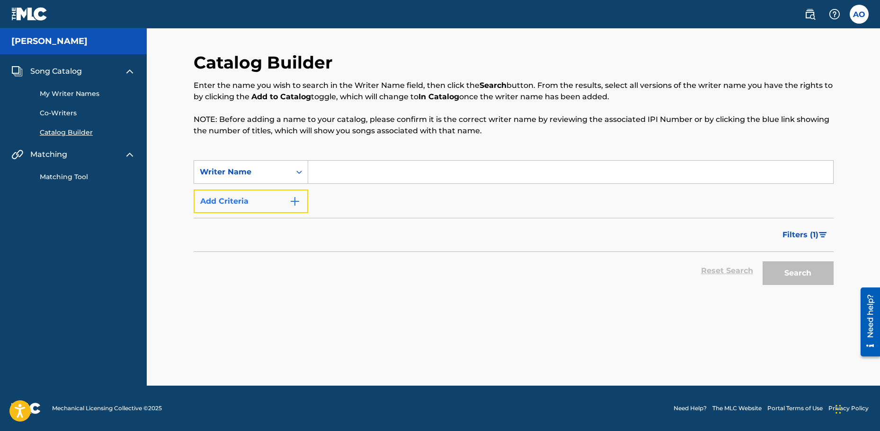
click at [275, 196] on button "Add Criteria" at bounding box center [251, 202] width 114 height 24
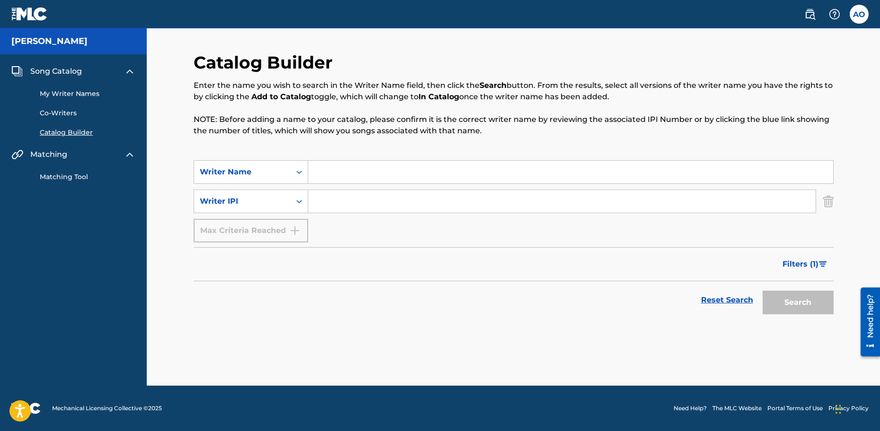
click at [268, 228] on div "Max Criteria Reached" at bounding box center [251, 231] width 114 height 24
click at [290, 202] on div "Search Form" at bounding box center [298, 201] width 17 height 17
click at [334, 200] on input "Search Form" at bounding box center [561, 201] width 507 height 23
paste input "1018068874"
click at [762, 291] on button "Search" at bounding box center [797, 303] width 71 height 24
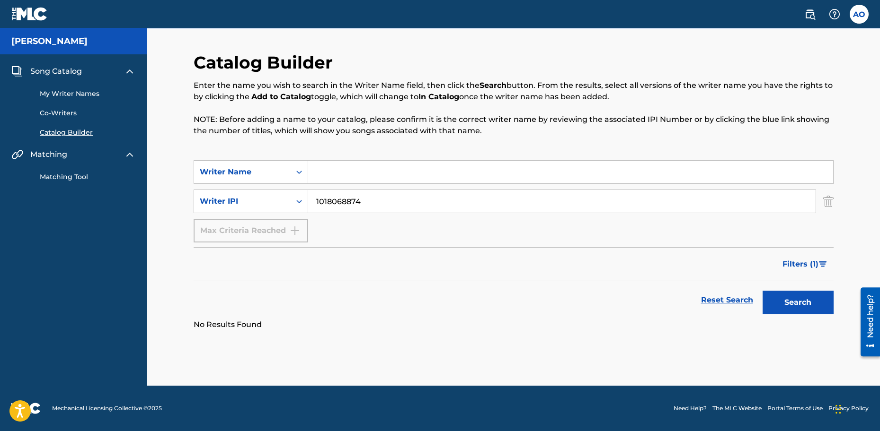
click at [313, 202] on input "1018068874" at bounding box center [561, 201] width 507 height 23
type input "01018068874"
click at [762, 291] on button "Search" at bounding box center [797, 303] width 71 height 24
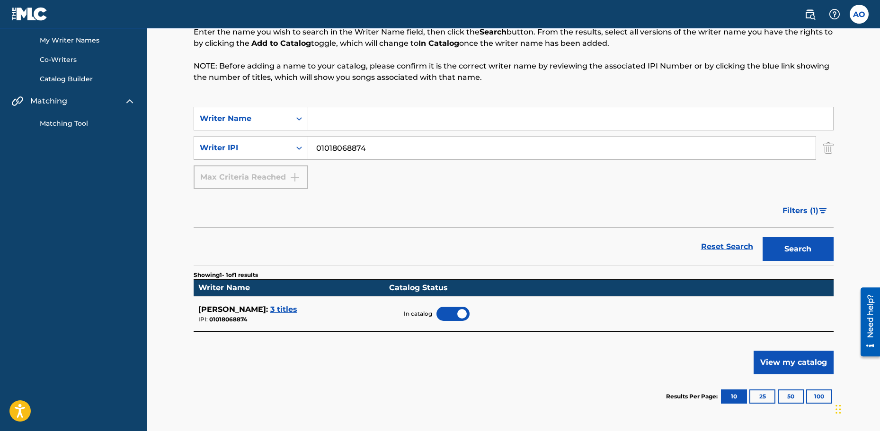
scroll to position [54, 0]
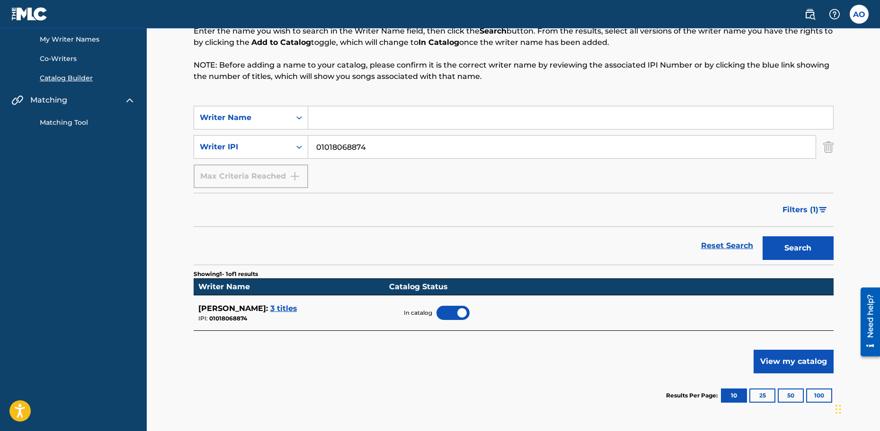
click at [362, 150] on input "01018068874" at bounding box center [561, 147] width 507 height 23
click at [347, 121] on input "Search Form" at bounding box center [570, 117] width 525 height 23
click at [762, 237] on button "Search" at bounding box center [797, 249] width 71 height 24
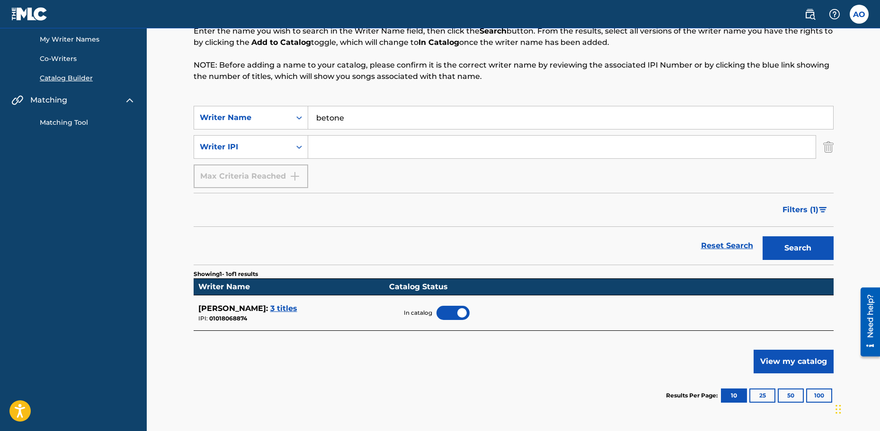
scroll to position [0, 0]
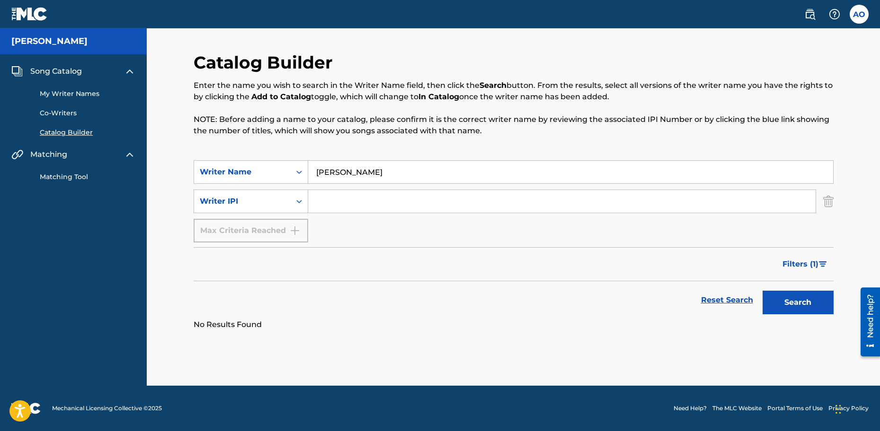
click at [762, 291] on button "Search" at bounding box center [797, 303] width 71 height 24
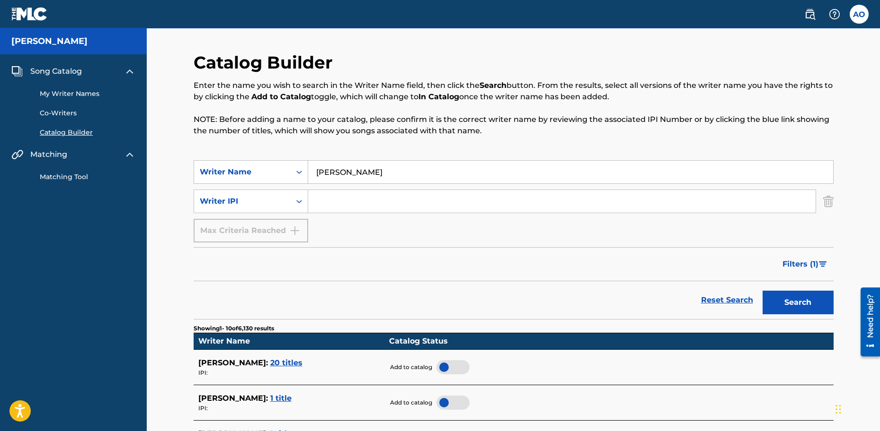
click at [342, 169] on input "[PERSON_NAME]" at bounding box center [570, 172] width 525 height 23
click at [762, 291] on button "Search" at bounding box center [797, 303] width 71 height 24
click at [396, 176] on input "[PERSON_NAME] [PERSON_NAME]" at bounding box center [570, 172] width 525 height 23
type input "[PERSON_NAME] [PERSON_NAME]"
click at [762, 291] on button "Search" at bounding box center [797, 303] width 71 height 24
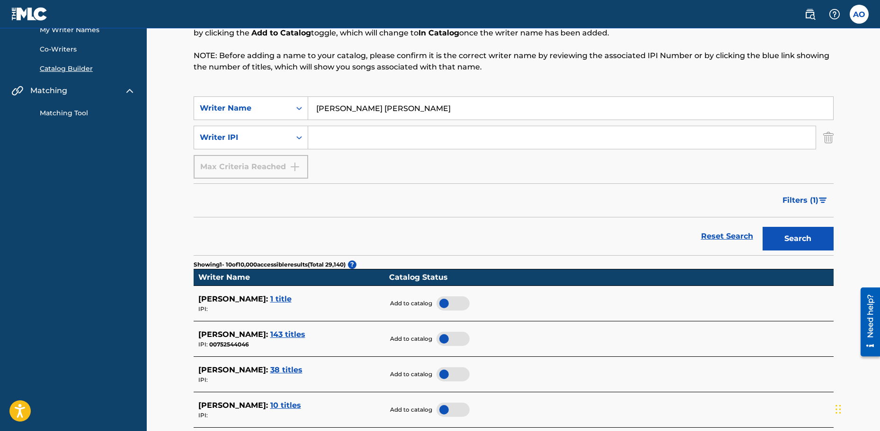
scroll to position [65, 0]
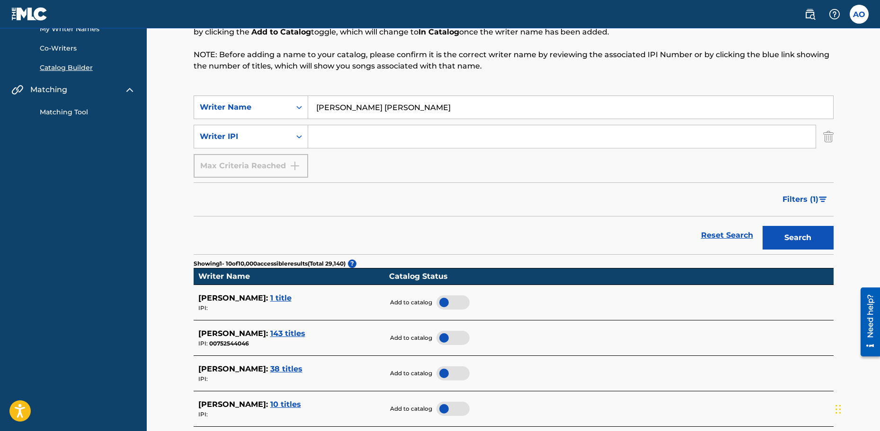
click at [291, 299] on span "1 title" at bounding box center [280, 298] width 21 height 9
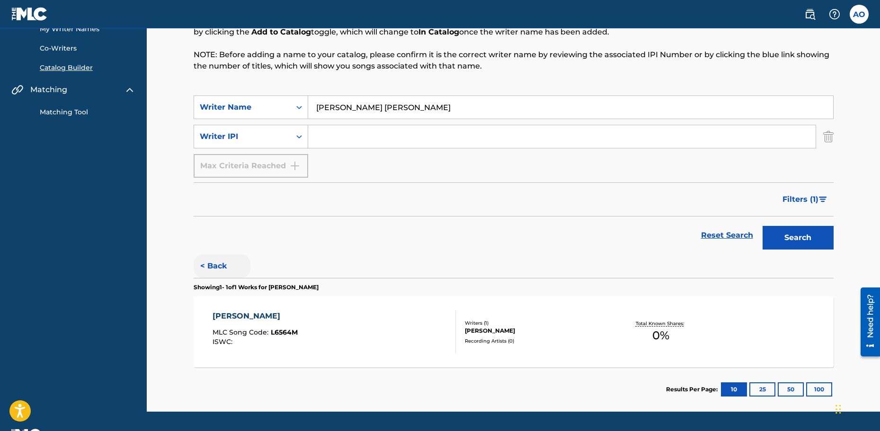
click at [217, 266] on button "< Back" at bounding box center [222, 267] width 57 height 24
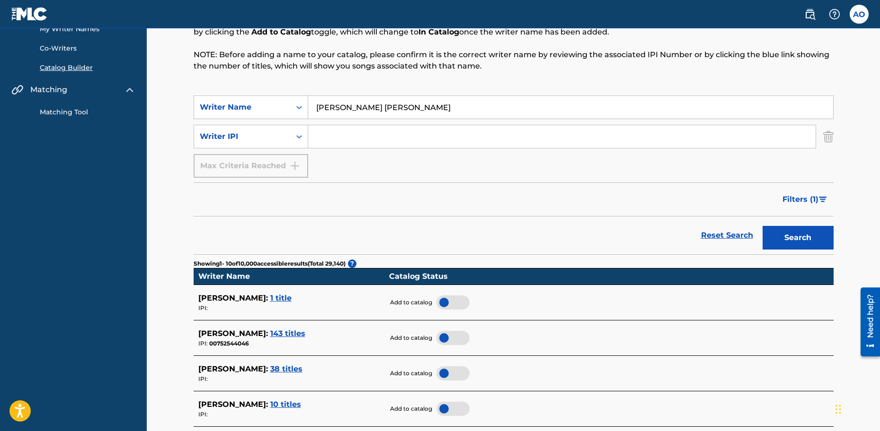
click at [305, 334] on span "143 titles" at bounding box center [287, 333] width 35 height 9
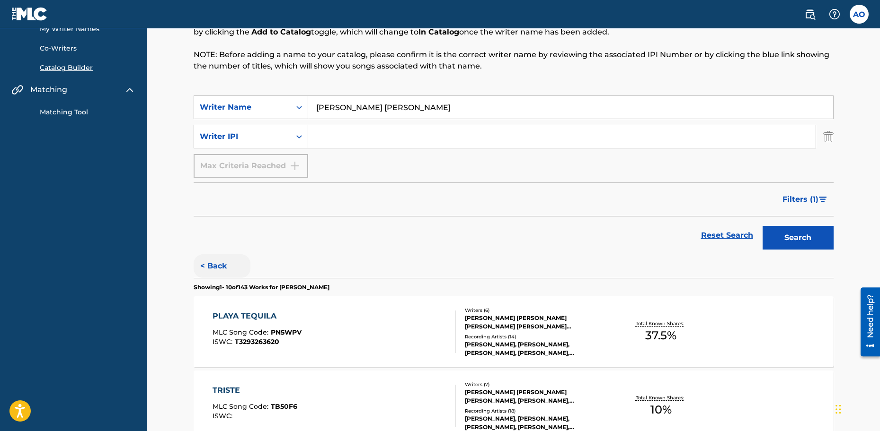
click at [200, 264] on button "< Back" at bounding box center [222, 267] width 57 height 24
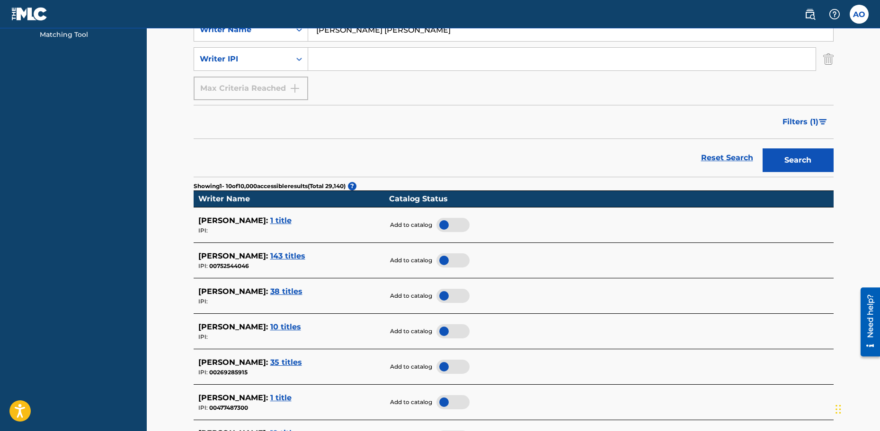
scroll to position [144, 0]
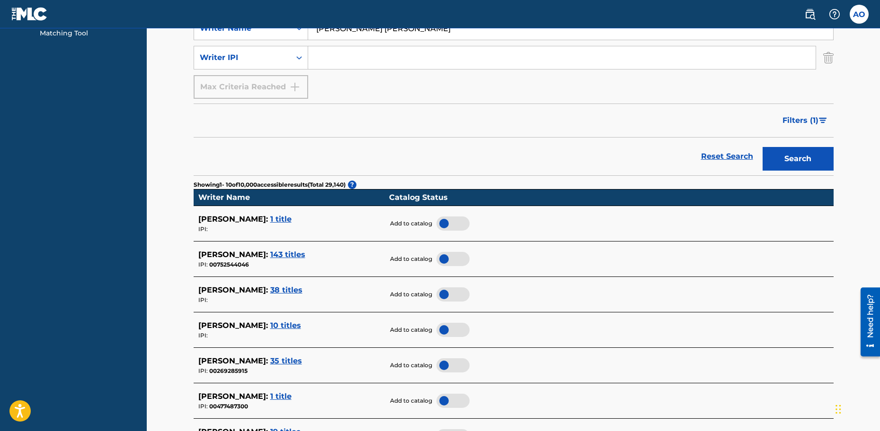
click at [300, 322] on span "10 titles" at bounding box center [285, 325] width 31 height 9
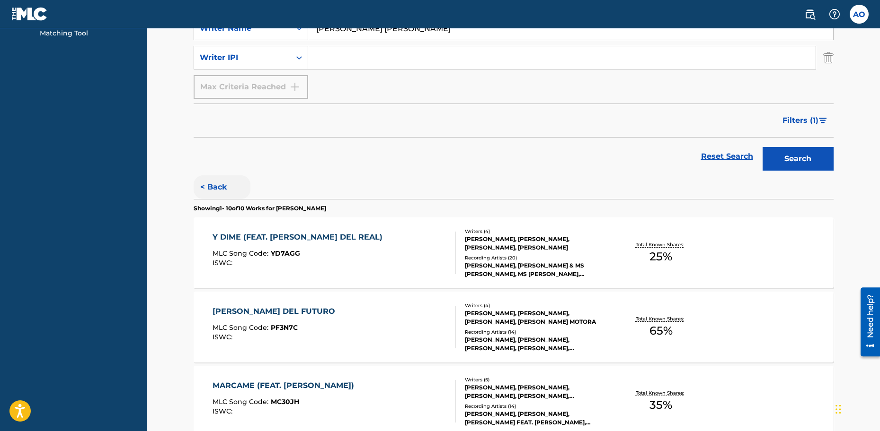
click at [219, 188] on button "< Back" at bounding box center [222, 188] width 57 height 24
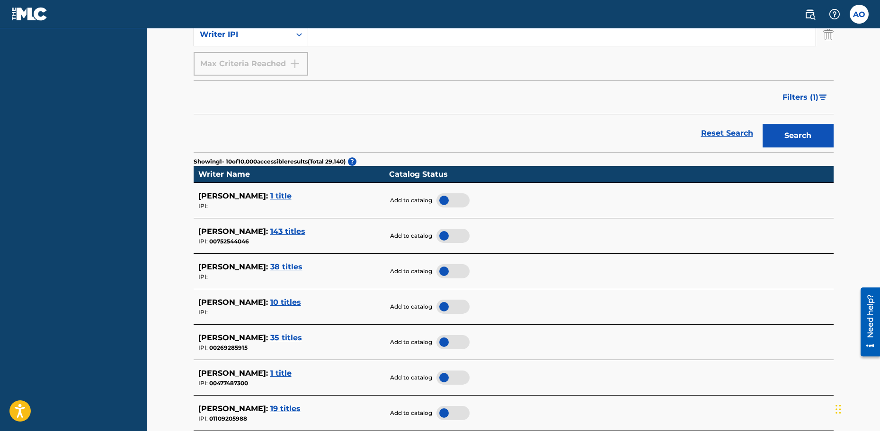
scroll to position [169, 0]
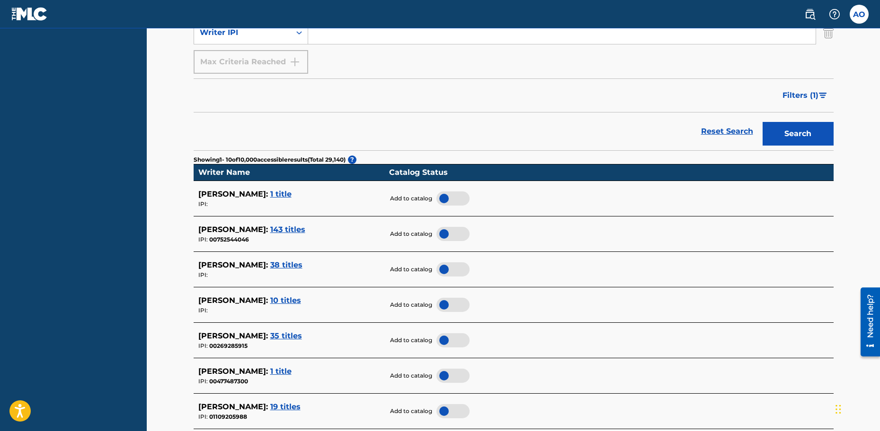
click at [302, 340] on span "35 titles" at bounding box center [286, 336] width 32 height 9
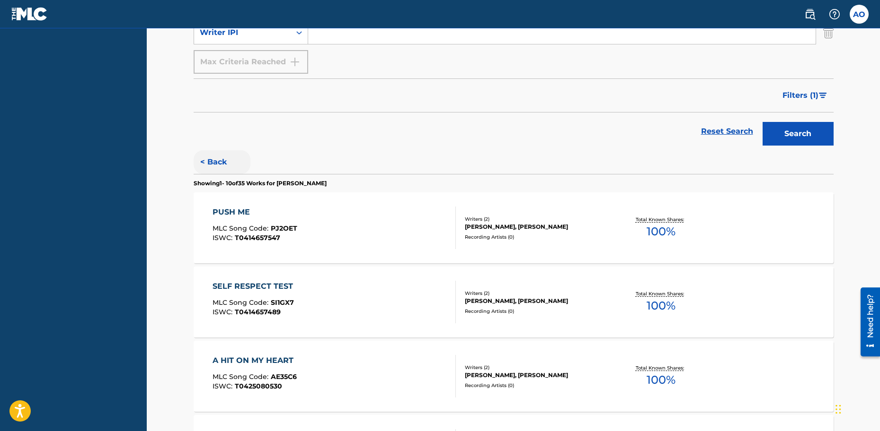
click at [208, 166] on button "< Back" at bounding box center [222, 162] width 57 height 24
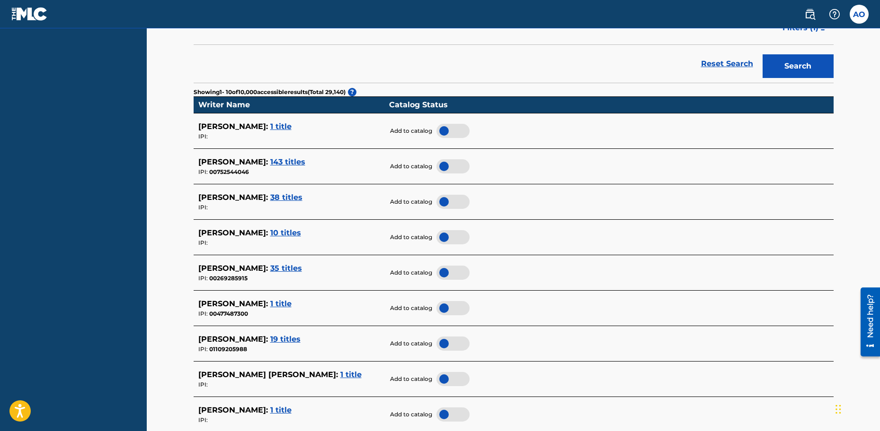
scroll to position [237, 0]
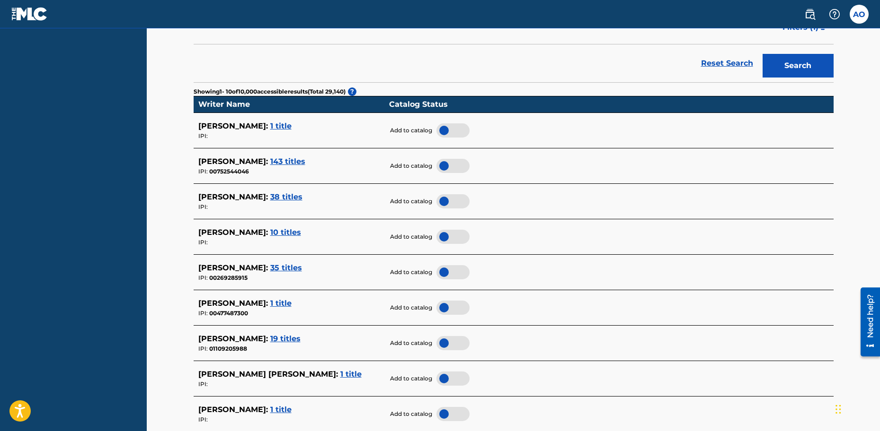
click at [300, 338] on span "19 titles" at bounding box center [285, 338] width 30 height 9
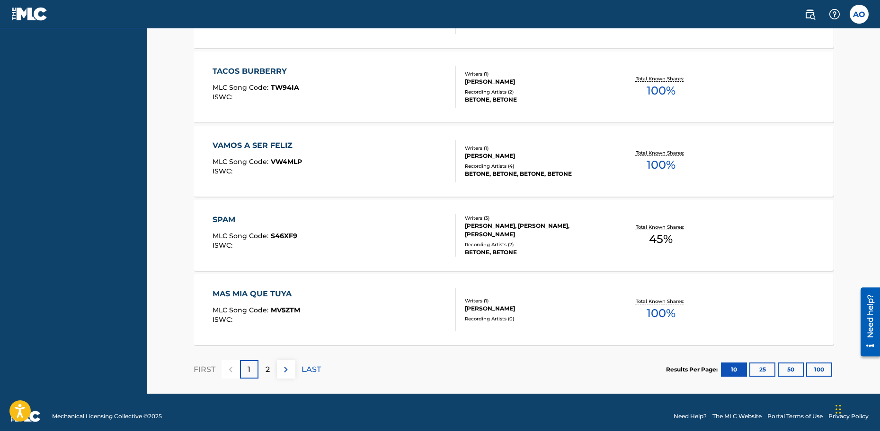
scroll to position [756, 0]
click at [272, 375] on div "2" at bounding box center [267, 369] width 18 height 18
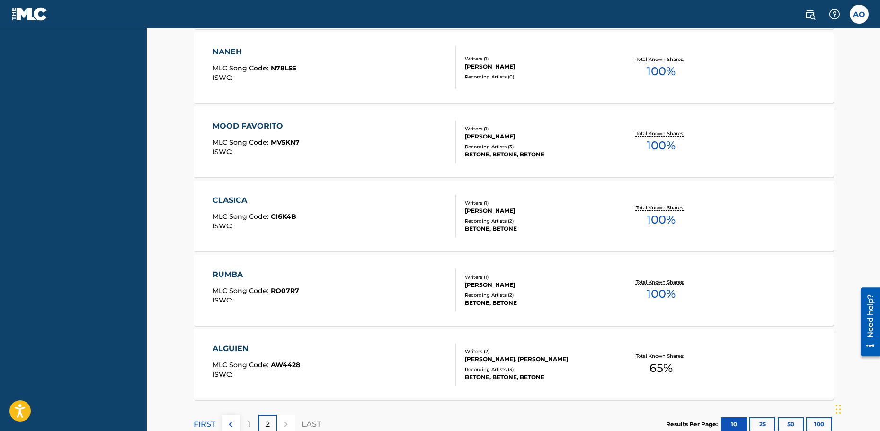
scroll to position [669, 0]
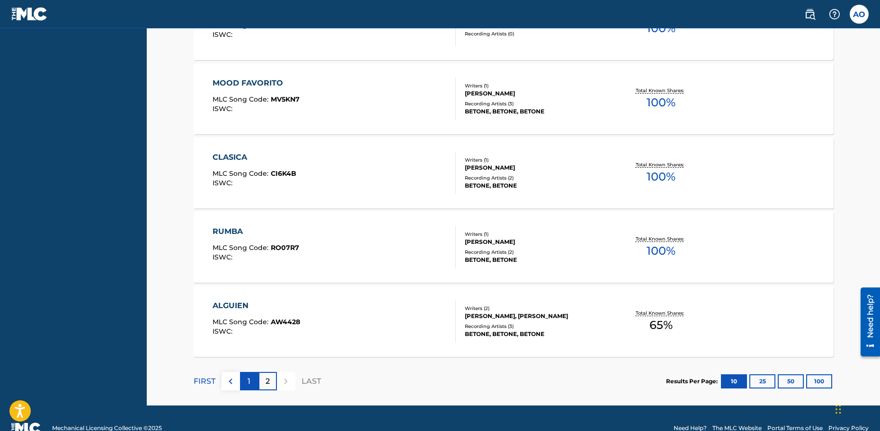
click at [248, 384] on p "1" at bounding box center [248, 381] width 3 height 11
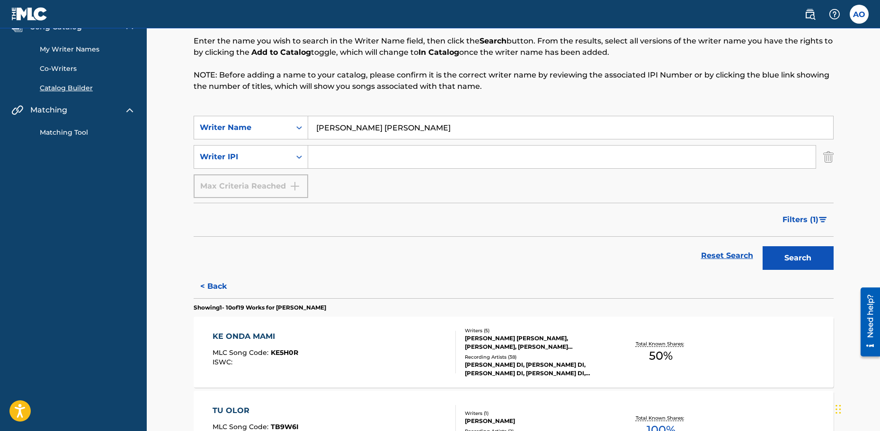
scroll to position [0, 0]
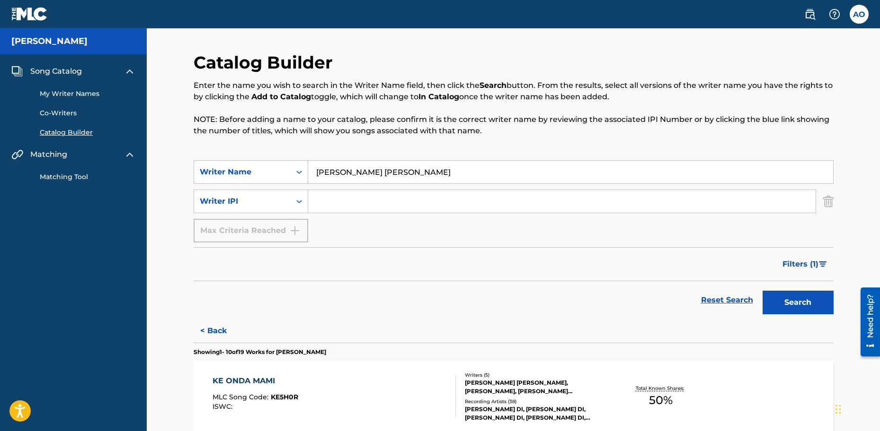
click at [56, 73] on span "Song Catalog" at bounding box center [56, 71] width 52 height 11
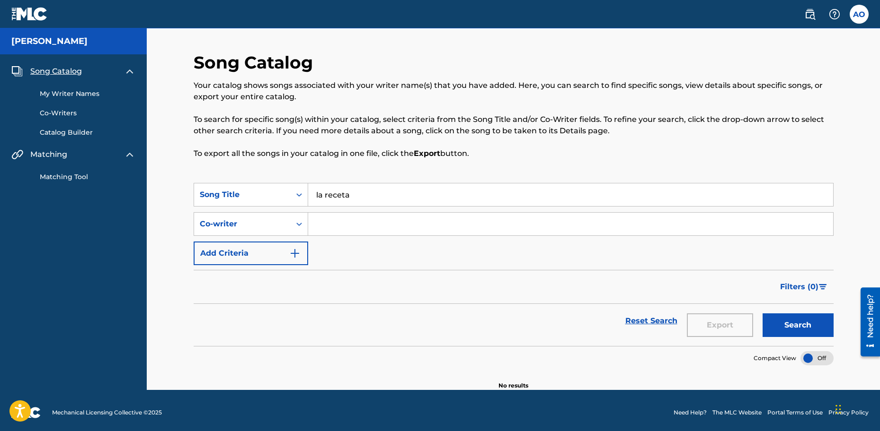
click at [381, 197] on input "la receta" at bounding box center [570, 195] width 525 height 23
type input "l"
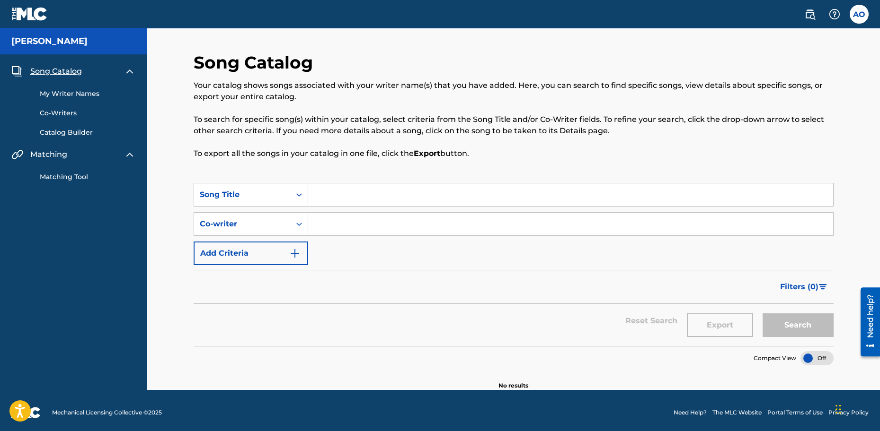
click at [62, 43] on h5 "[PERSON_NAME]" at bounding box center [49, 41] width 76 height 11
click at [51, 92] on link "My Writer Names" at bounding box center [88, 94] width 96 height 10
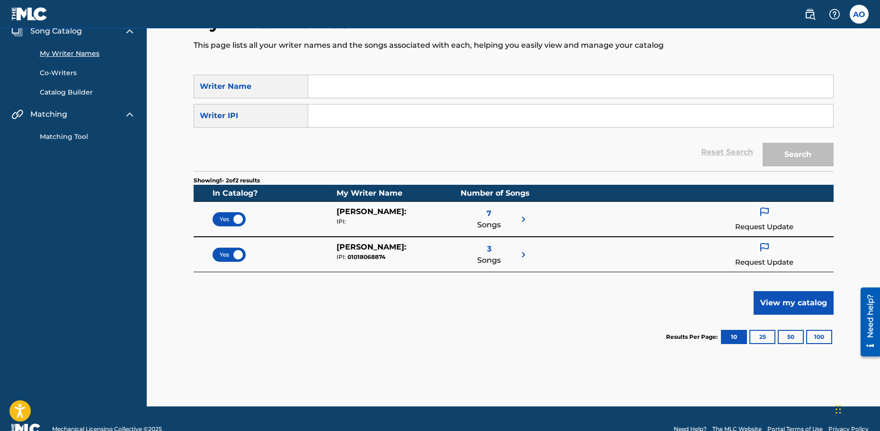
scroll to position [41, 0]
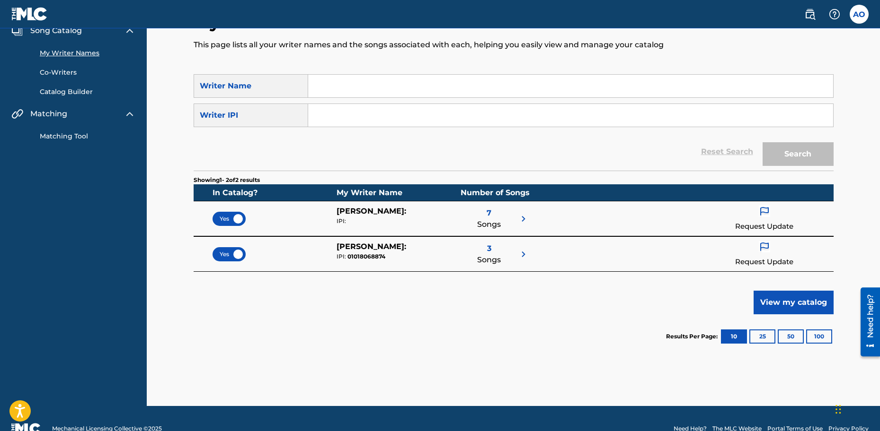
click at [768, 215] on img at bounding box center [763, 212] width 11 height 12
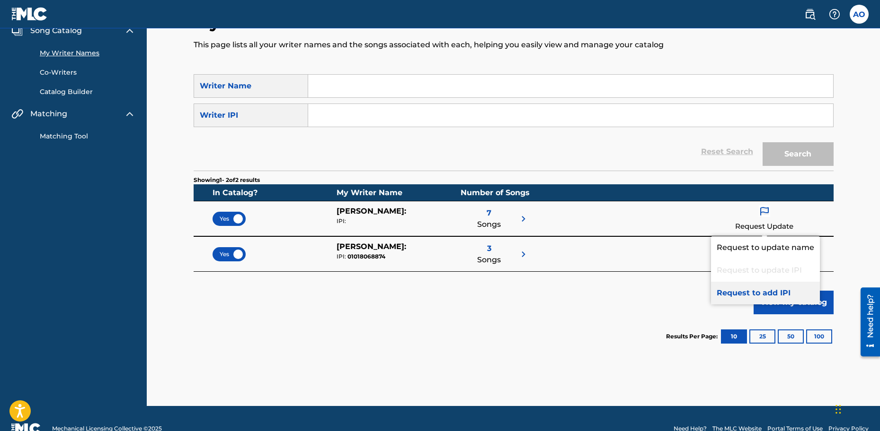
click at [749, 295] on p "Request to add IPI" at bounding box center [765, 293] width 109 height 23
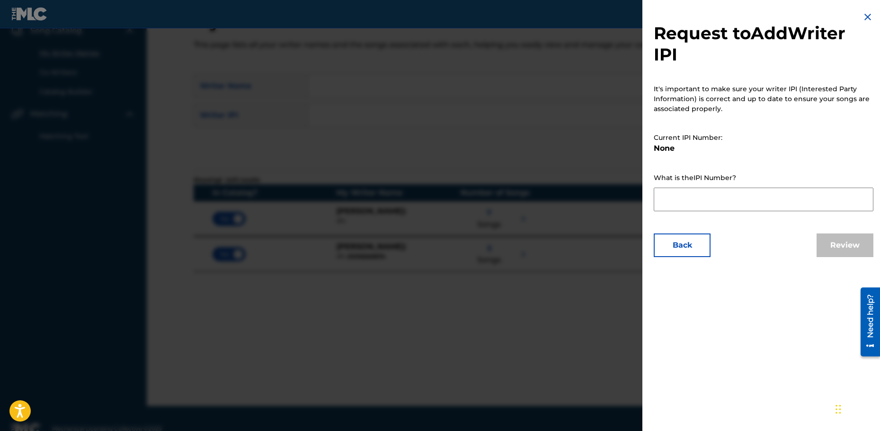
click at [688, 205] on textarea at bounding box center [763, 200] width 220 height 24
click at [681, 199] on textarea at bounding box center [763, 200] width 220 height 24
type textarea "1018068874"
click at [854, 242] on button "Review" at bounding box center [844, 246] width 57 height 24
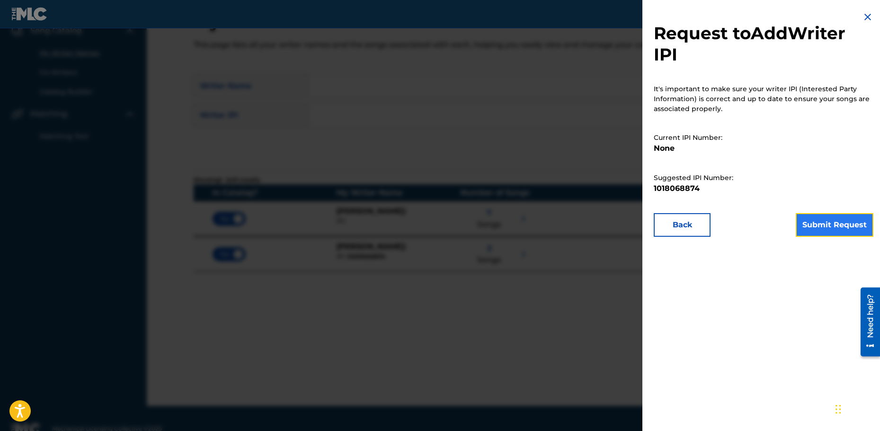
click at [817, 227] on button "Submit Request" at bounding box center [834, 225] width 78 height 24
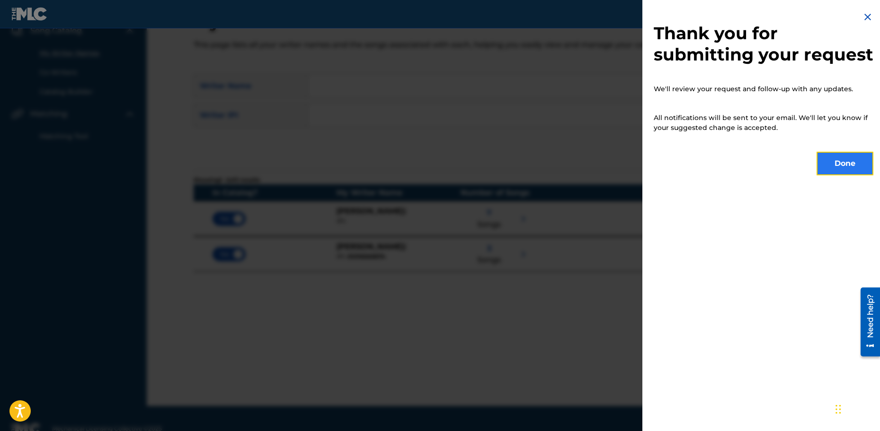
click at [856, 176] on button "Done" at bounding box center [844, 164] width 57 height 24
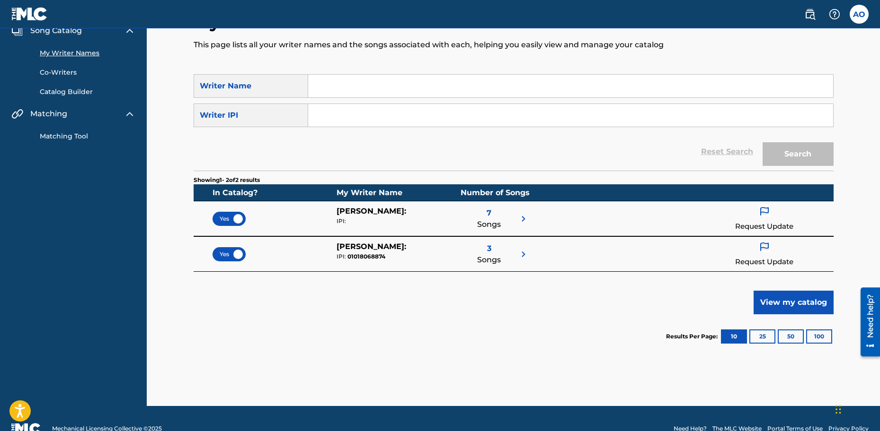
scroll to position [0, 0]
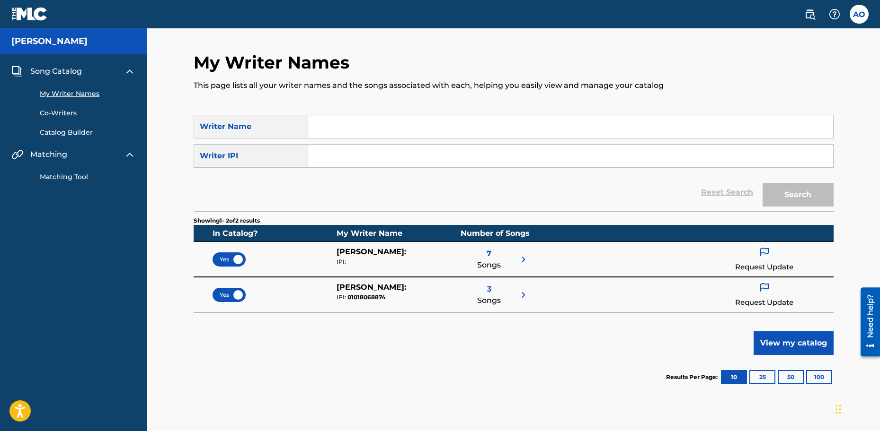
click at [61, 108] on link "Co-Writers" at bounding box center [88, 113] width 96 height 10
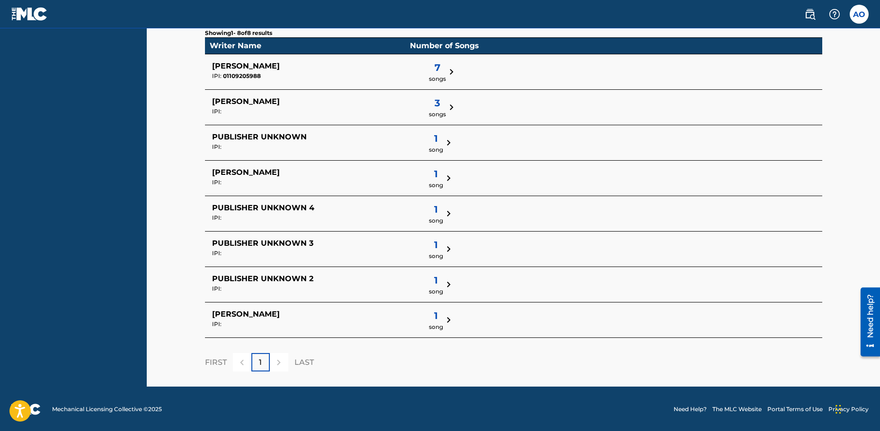
scroll to position [207, 0]
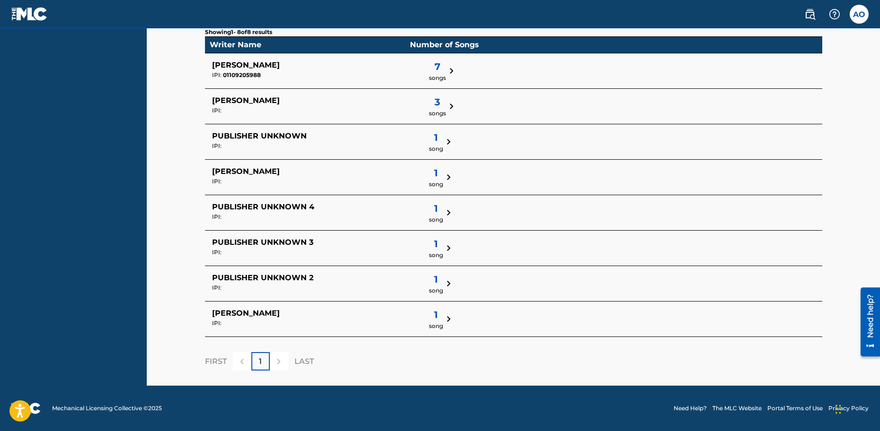
click at [429, 317] on span "1" at bounding box center [436, 315] width 14 height 14
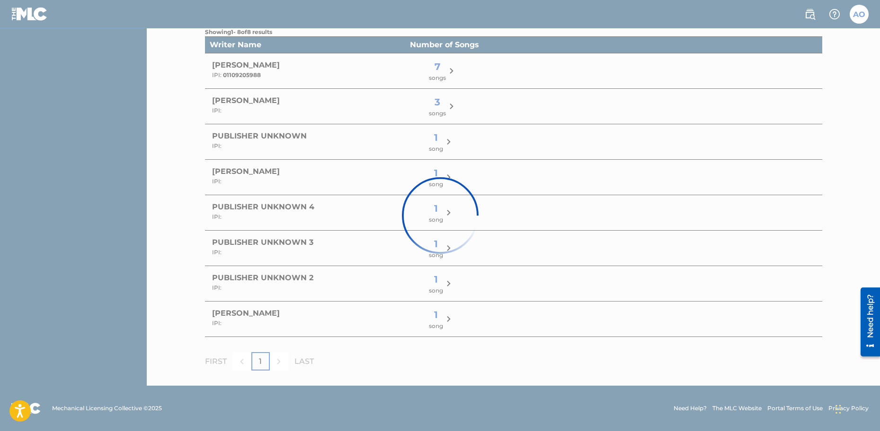
scroll to position [1, 0]
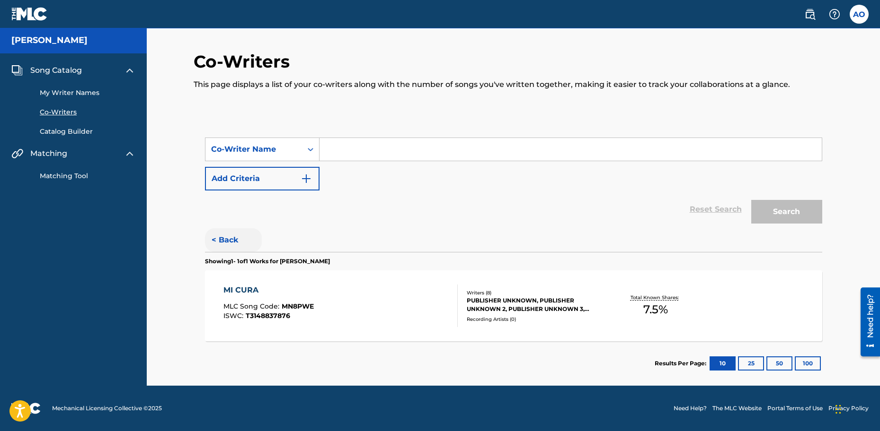
click at [215, 234] on button "< Back" at bounding box center [233, 241] width 57 height 24
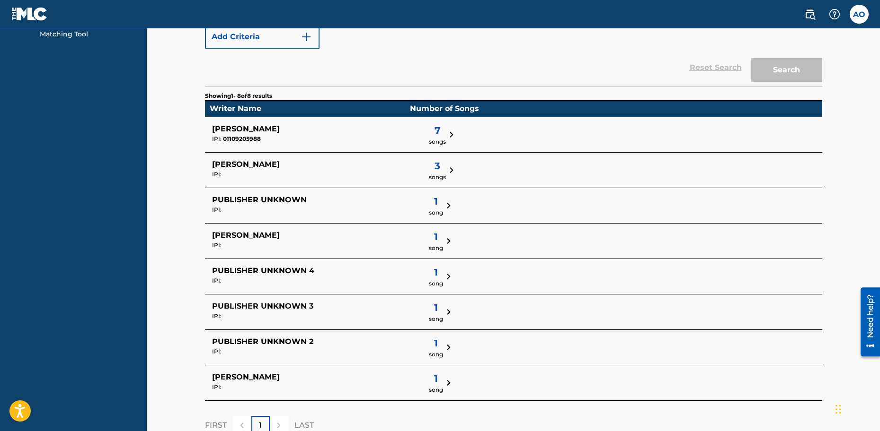
scroll to position [143, 0]
click at [429, 349] on span "1" at bounding box center [436, 343] width 14 height 14
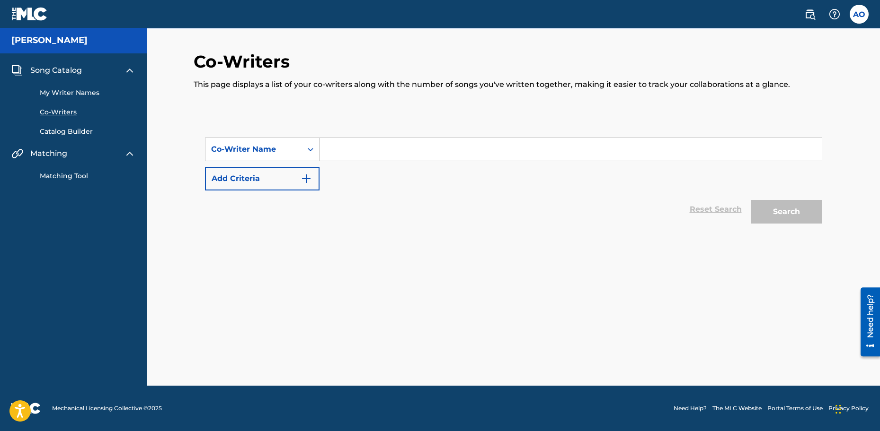
scroll to position [1, 0]
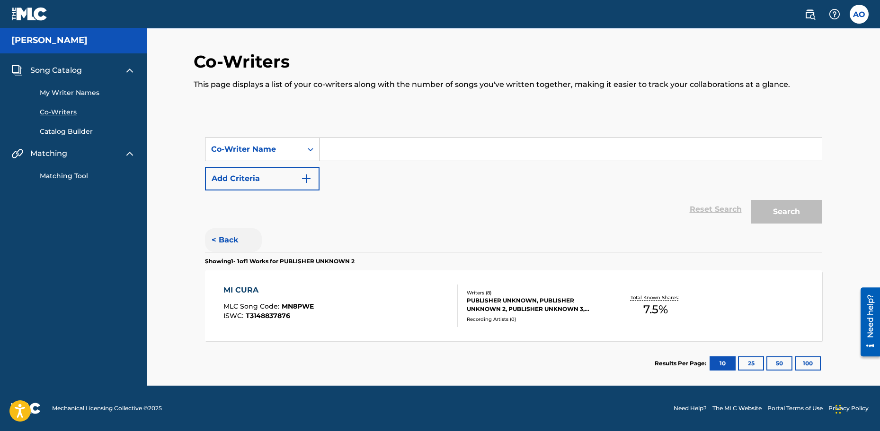
click at [230, 242] on button "< Back" at bounding box center [233, 241] width 57 height 24
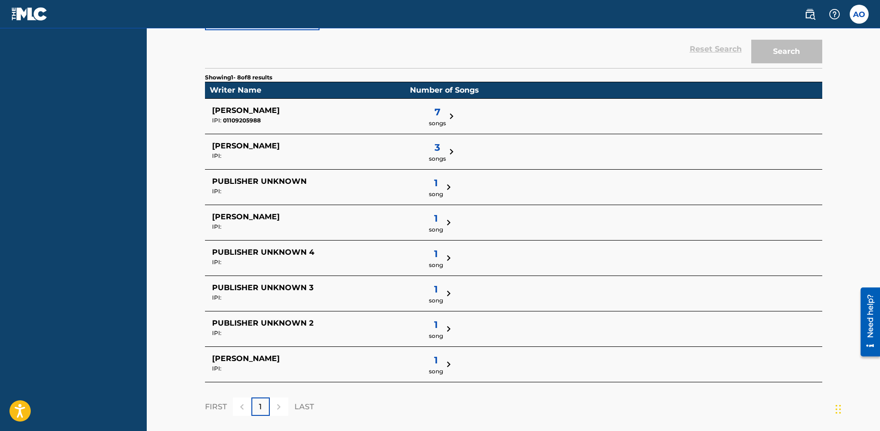
scroll to position [162, 0]
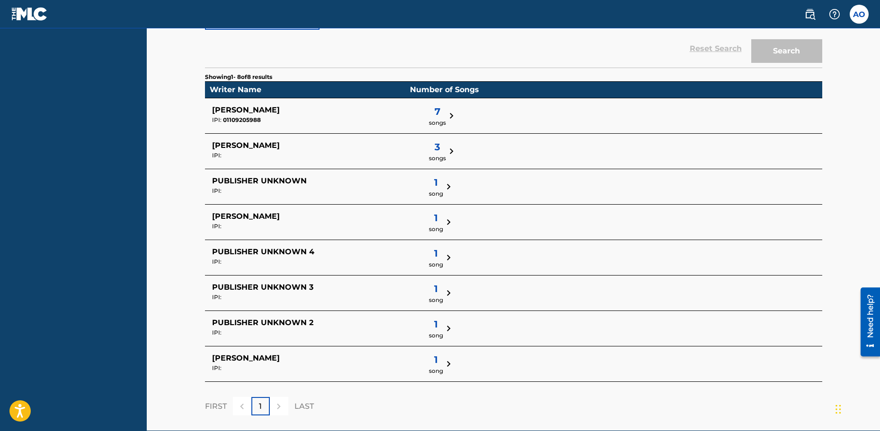
click at [429, 121] on span "songs" at bounding box center [437, 123] width 17 height 9
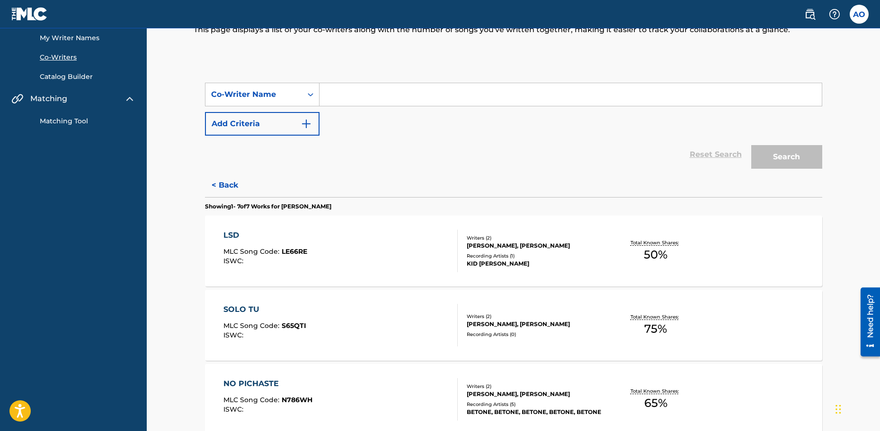
scroll to position [0, 0]
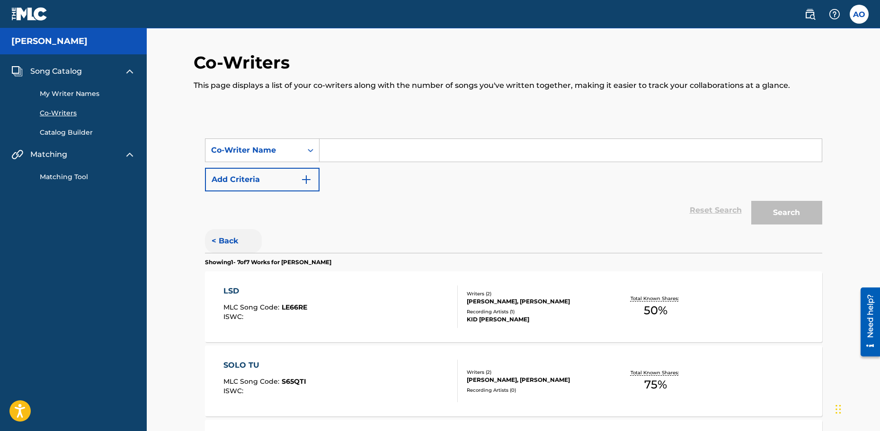
click at [222, 240] on button "< Back" at bounding box center [233, 241] width 57 height 24
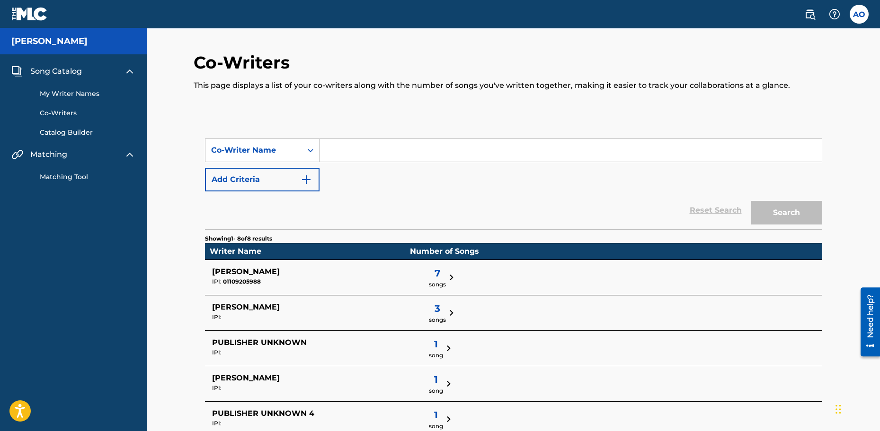
click at [62, 176] on link "Matching Tool" at bounding box center [88, 177] width 96 height 10
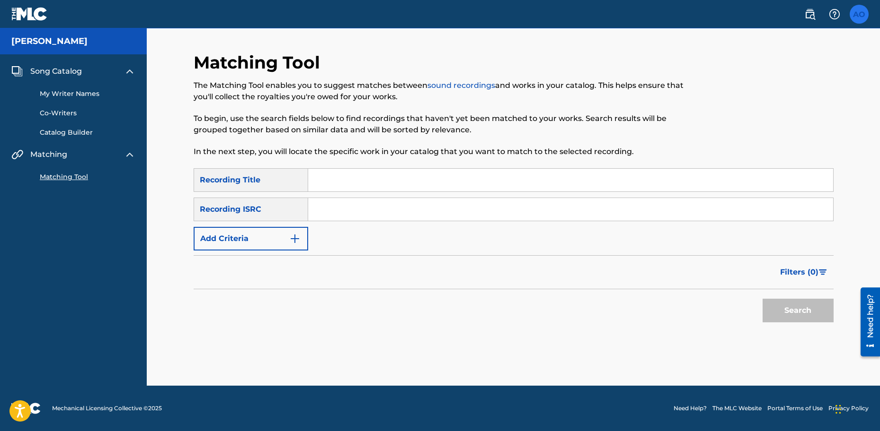
click at [855, 18] on label at bounding box center [858, 14] width 19 height 19
click at [859, 14] on input "AO [PERSON_NAME] [EMAIL_ADDRESS][DOMAIN_NAME] Notification Preferences Profile …" at bounding box center [859, 14] width 0 height 0
click at [699, 56] on div at bounding box center [759, 110] width 147 height 116
click at [33, 12] on img at bounding box center [29, 14] width 36 height 14
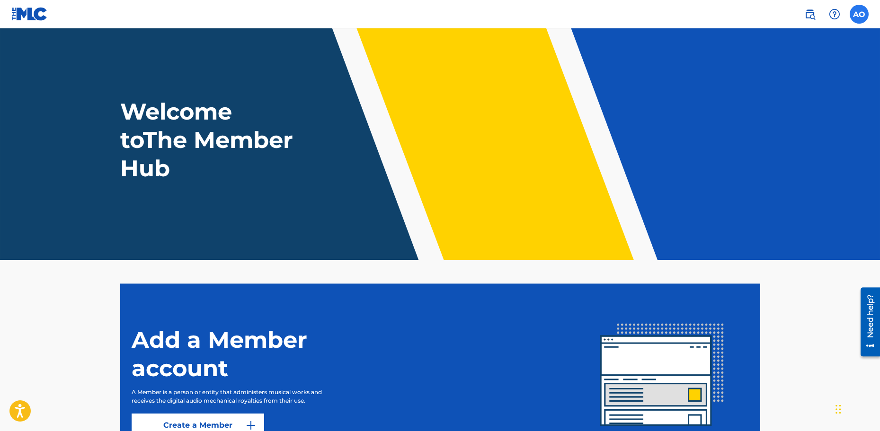
click at [857, 13] on label at bounding box center [858, 14] width 19 height 19
click at [859, 14] on input "AO [PERSON_NAME] [EMAIL_ADDRESS][DOMAIN_NAME] Notification Preferences Profile …" at bounding box center [859, 14] width 0 height 0
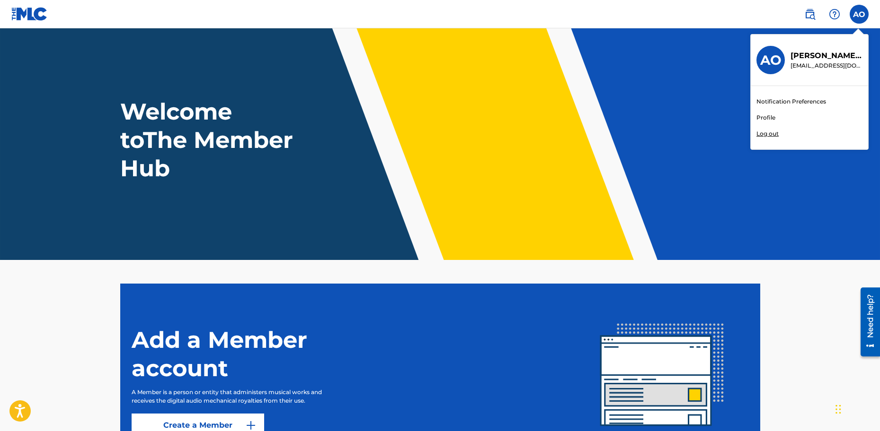
scroll to position [94, 0]
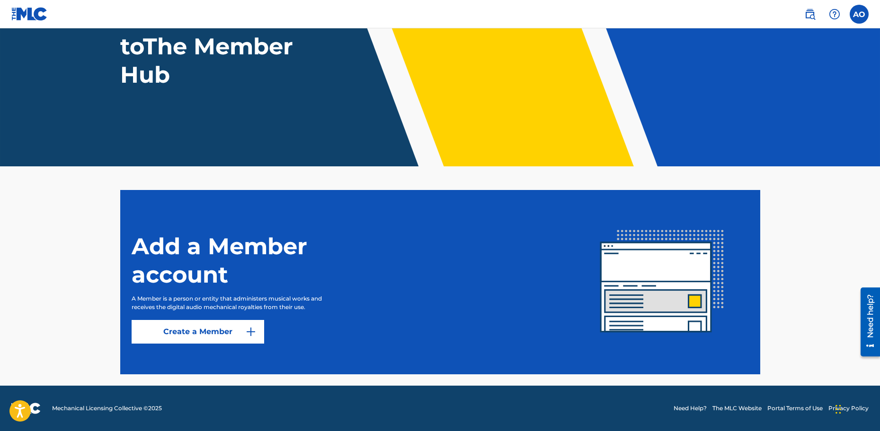
click at [206, 246] on h1 "Add a Member account" at bounding box center [250, 260] width 237 height 57
click at [810, 16] on img at bounding box center [809, 14] width 11 height 11
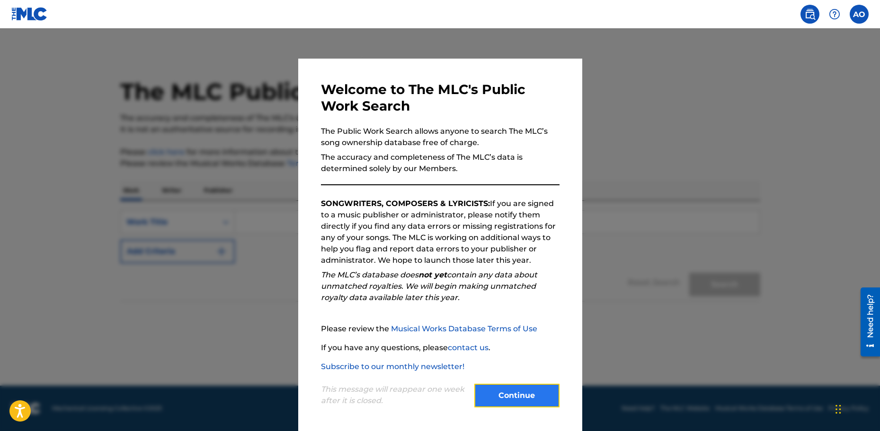
click at [505, 396] on button "Continue" at bounding box center [516, 396] width 85 height 24
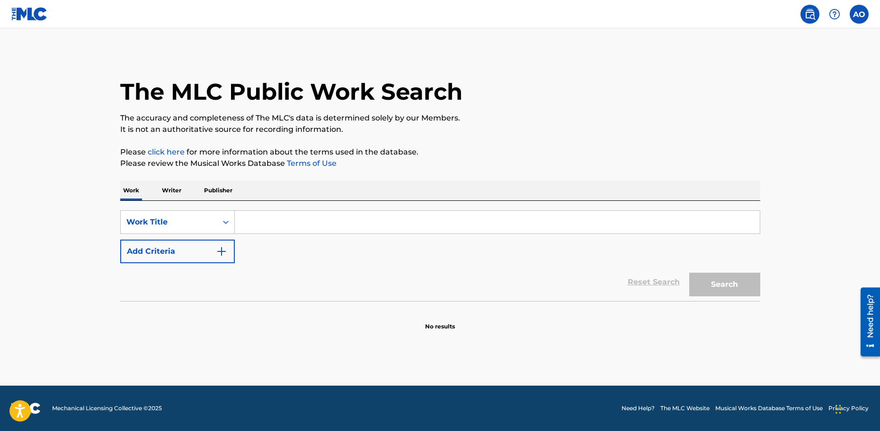
click at [166, 191] on p "Writer" at bounding box center [171, 191] width 25 height 20
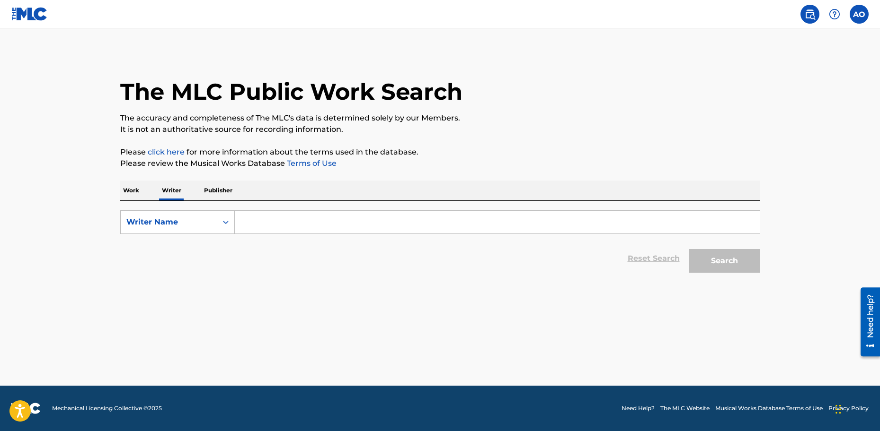
click at [217, 190] on p "Publisher" at bounding box center [218, 191] width 34 height 20
click at [254, 220] on input "Search Form" at bounding box center [497, 222] width 525 height 23
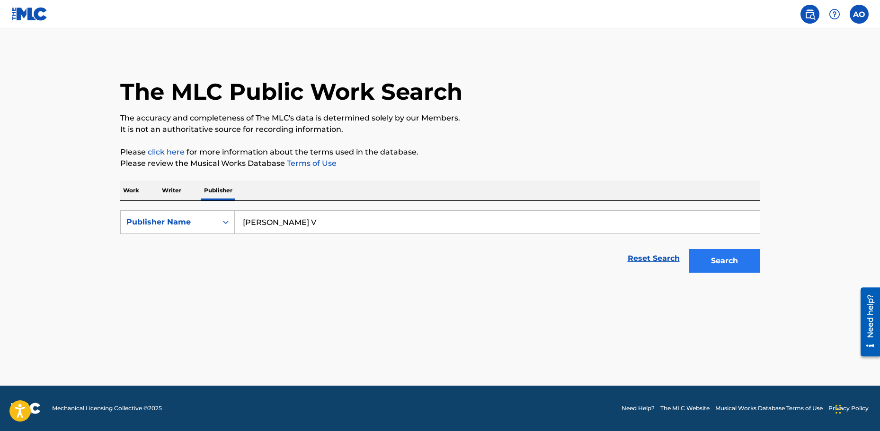
type input "[PERSON_NAME] V"
click at [705, 261] on button "Search" at bounding box center [724, 261] width 71 height 24
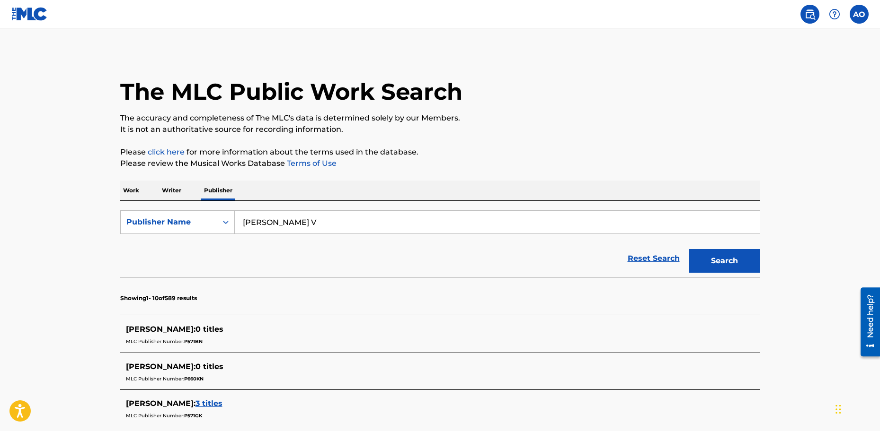
click at [174, 191] on p "Writer" at bounding box center [171, 191] width 25 height 20
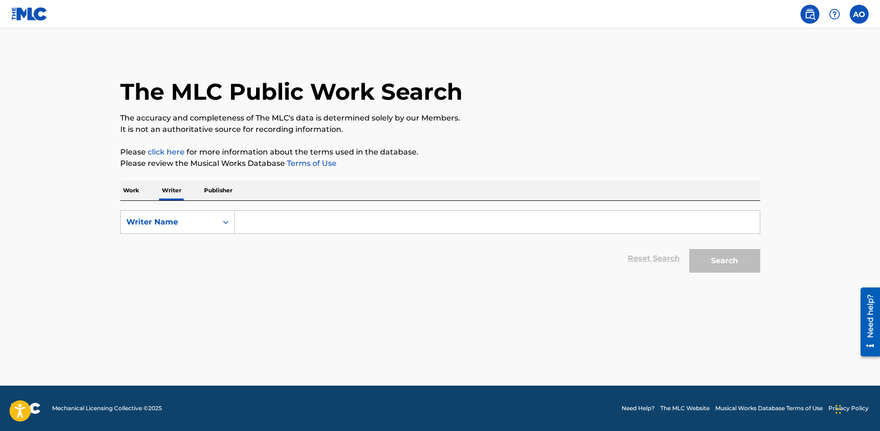
click at [258, 218] on input "Search Form" at bounding box center [497, 222] width 525 height 23
type input "[PERSON_NAME]"
click at [689, 249] on button "Search" at bounding box center [724, 261] width 71 height 24
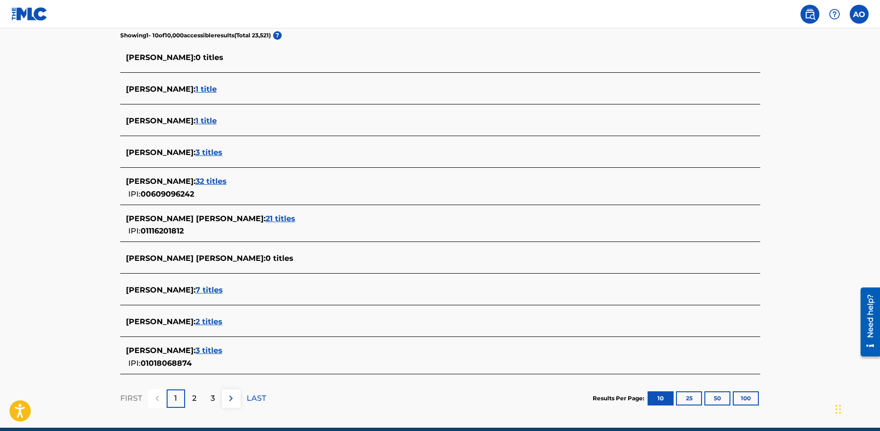
scroll to position [252, 0]
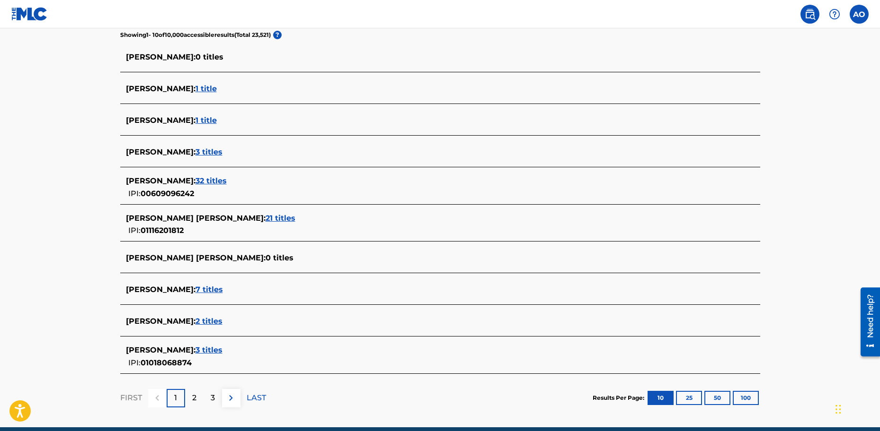
click at [222, 350] on span "3 titles" at bounding box center [208, 350] width 27 height 9
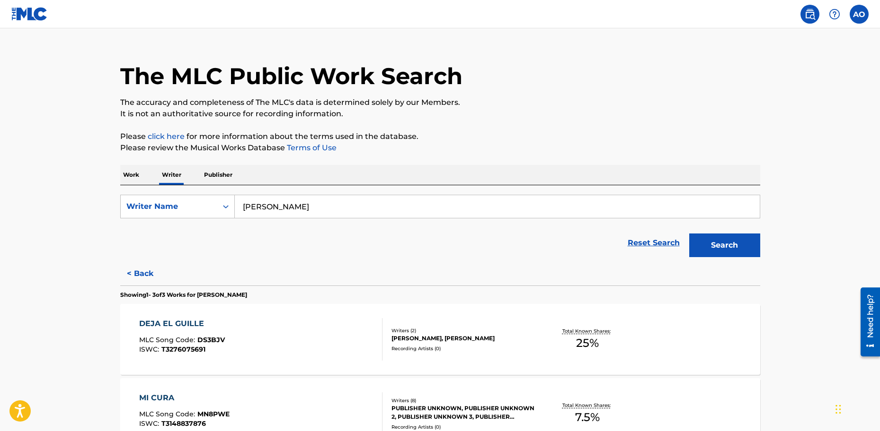
scroll to position [15, 0]
click at [134, 177] on p "Work" at bounding box center [131, 176] width 22 height 20
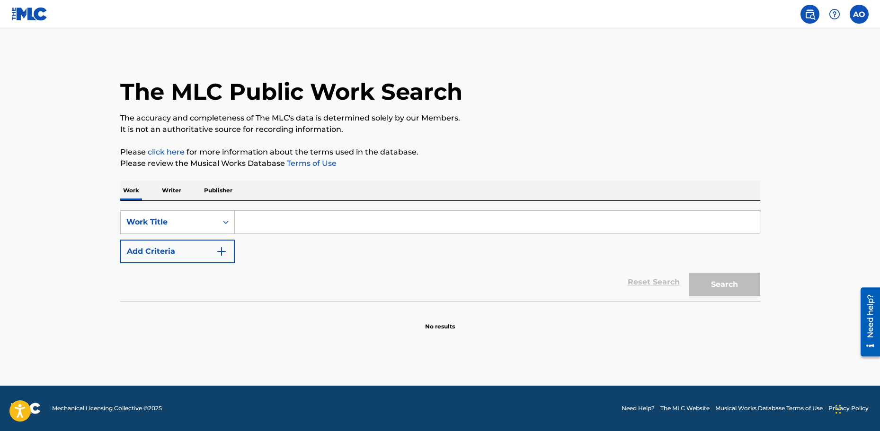
click at [26, 16] on img at bounding box center [29, 14] width 36 height 14
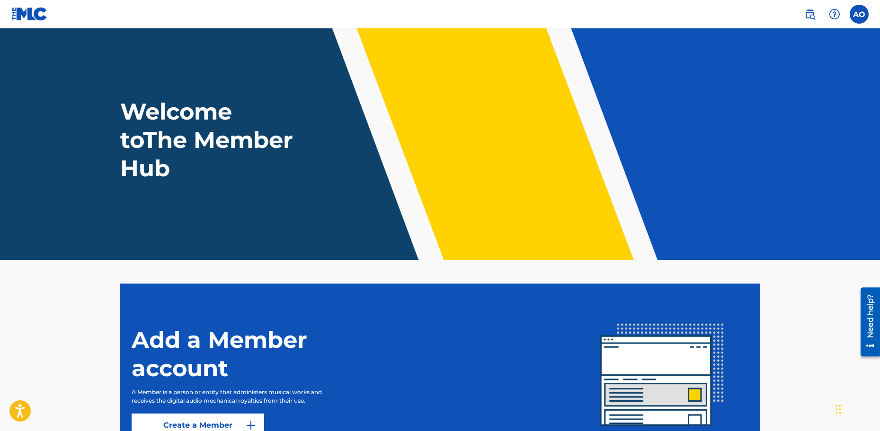
scroll to position [94, 0]
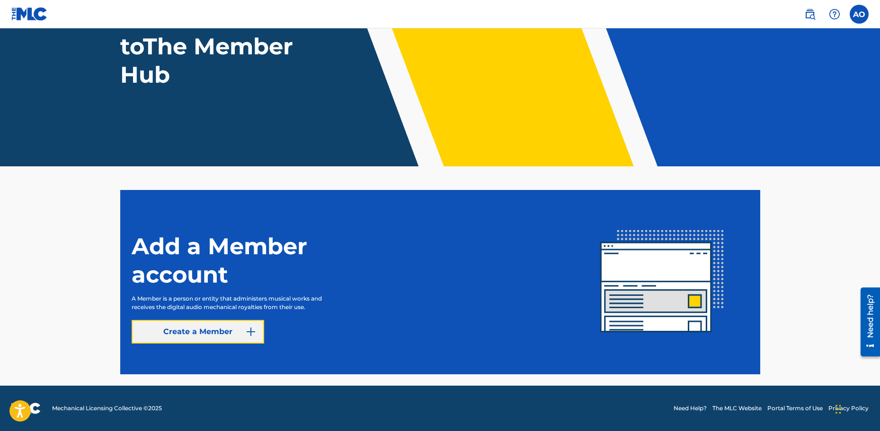
click at [204, 327] on link "Create a Member" at bounding box center [198, 332] width 132 height 24
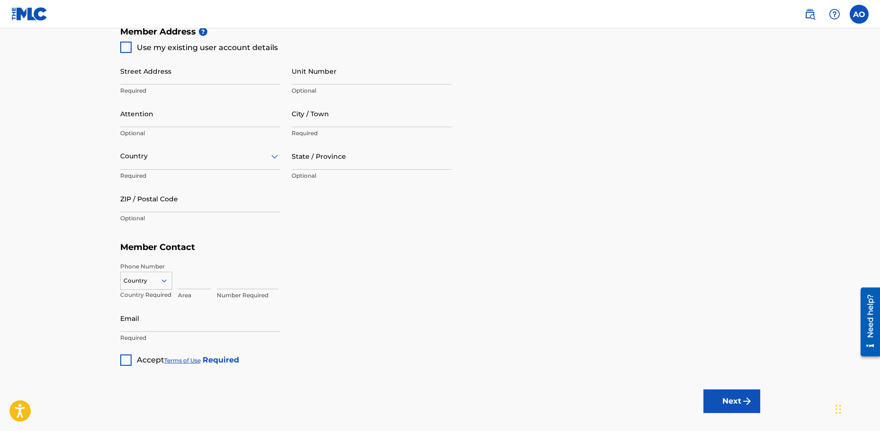
scroll to position [441, 0]
click at [861, 14] on label at bounding box center [858, 14] width 19 height 19
click at [859, 14] on input "AO [PERSON_NAME] [EMAIL_ADDRESS][DOMAIN_NAME] Notification Preferences Profile …" at bounding box center [859, 14] width 0 height 0
click at [781, 100] on link "Notification Preferences" at bounding box center [791, 101] width 70 height 9
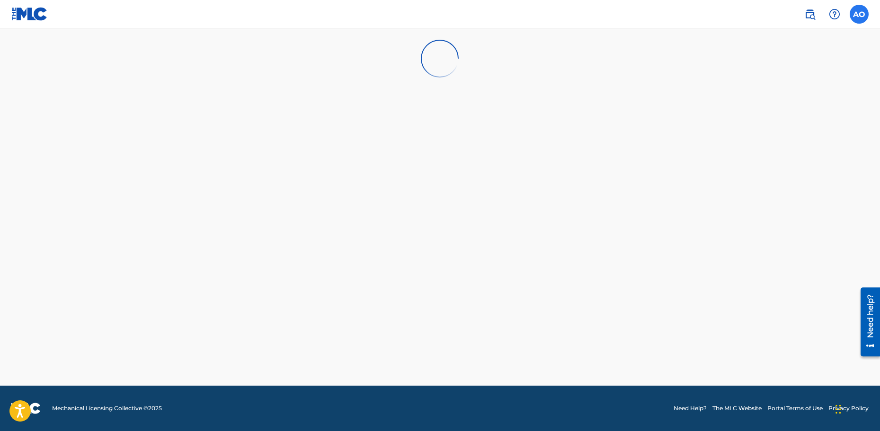
click at [861, 17] on label at bounding box center [858, 14] width 19 height 19
click at [859, 14] on input "AO [PERSON_NAME] [EMAIL_ADDRESS][DOMAIN_NAME] Notification Preferences Profile …" at bounding box center [859, 14] width 0 height 0
click at [763, 118] on link "Profile" at bounding box center [765, 118] width 19 height 9
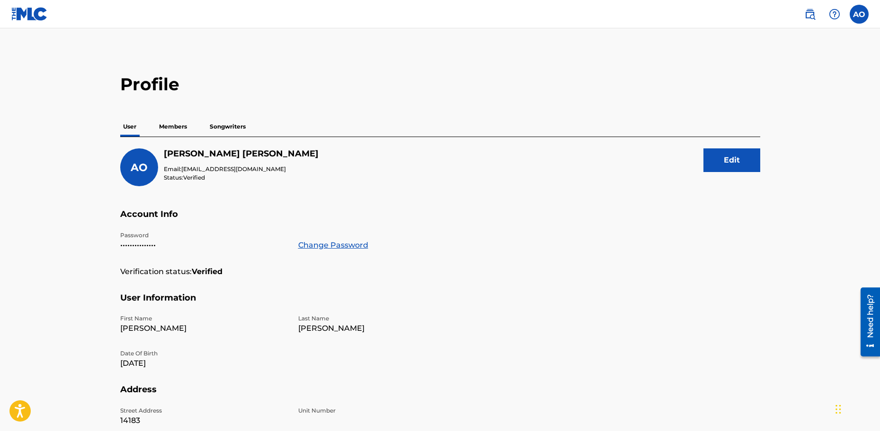
click at [160, 126] on p "Members" at bounding box center [173, 127] width 34 height 20
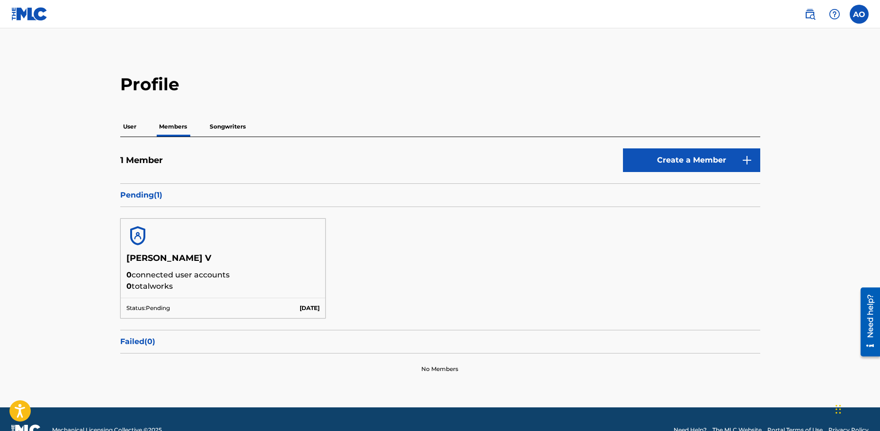
click at [220, 128] on p "Songwriters" at bounding box center [228, 127] width 42 height 20
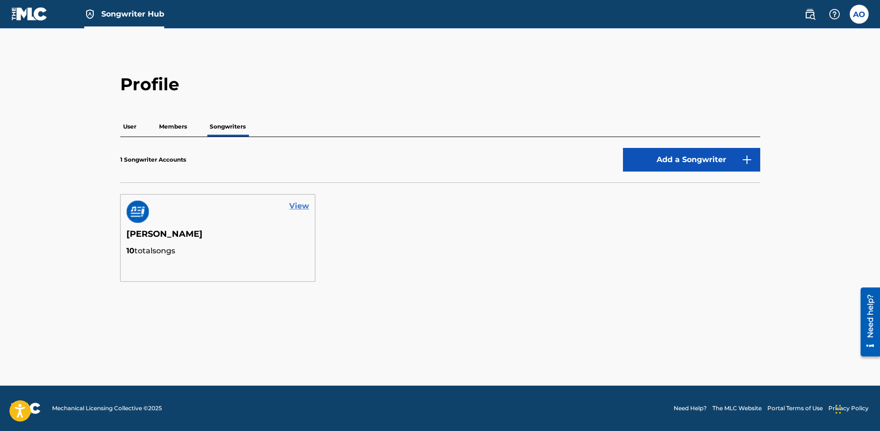
click at [299, 205] on link "View" at bounding box center [299, 206] width 20 height 11
